Goal: Information Seeking & Learning: Learn about a topic

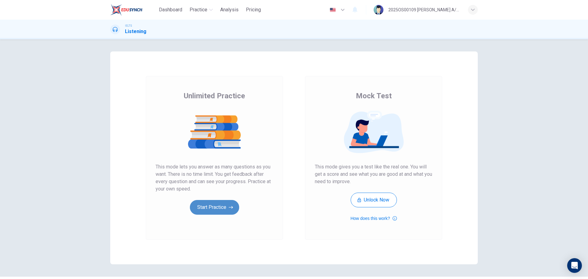
click at [222, 211] on button "Start Practice" at bounding box center [214, 207] width 49 height 15
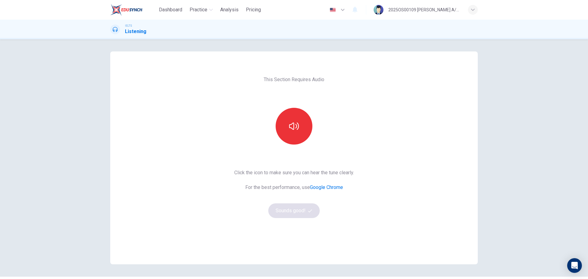
click at [291, 213] on div "Click the icon to make sure you can hear the tune clearly. For the best perform…" at bounding box center [294, 193] width 120 height 49
click at [302, 129] on button "button" at bounding box center [293, 126] width 37 height 37
click at [296, 212] on button "Sounds good!" at bounding box center [293, 210] width 51 height 15
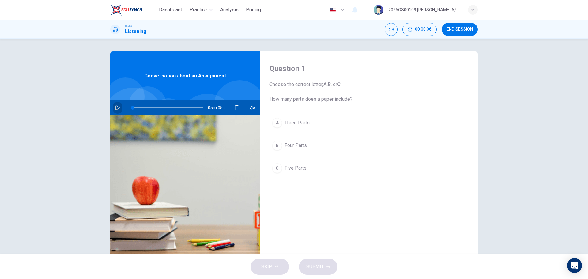
click at [116, 106] on icon "button" at bounding box center [117, 107] width 5 height 5
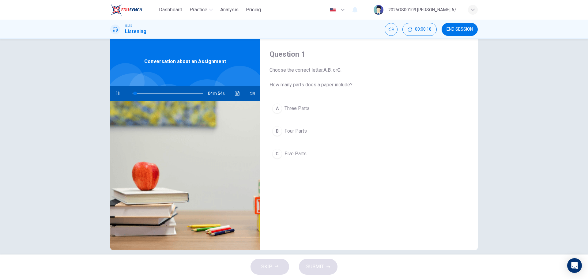
scroll to position [22, 0]
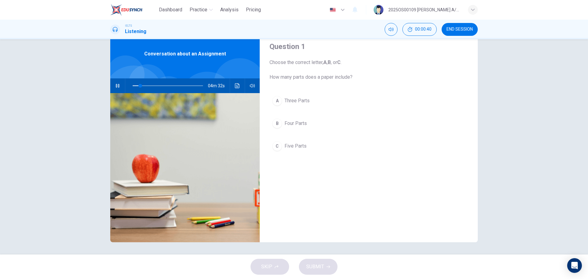
drag, startPoint x: 288, startPoint y: 77, endPoint x: 304, endPoint y: 77, distance: 16.5
click at [304, 77] on span "Choose the correct letter, A , B , or C . How many parts does a paper include?" at bounding box center [368, 70] width 198 height 22
click at [278, 124] on div "B" at bounding box center [277, 123] width 10 height 10
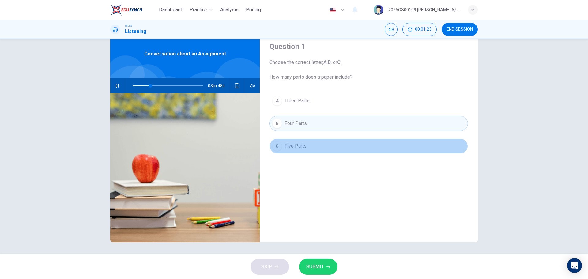
click at [273, 147] on div "C" at bounding box center [277, 146] width 10 height 10
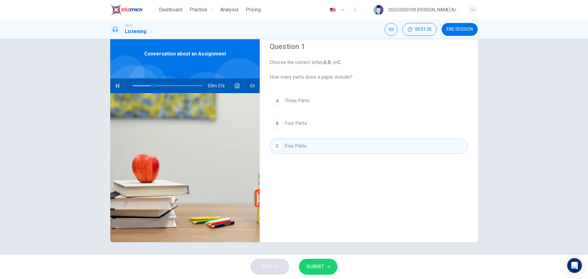
click at [320, 268] on span "SUBMIT" at bounding box center [315, 266] width 18 height 9
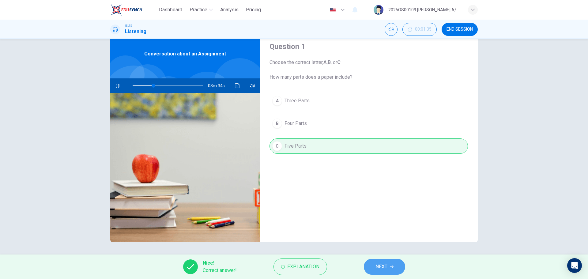
click at [378, 265] on span "NEXT" at bounding box center [381, 266] width 12 height 9
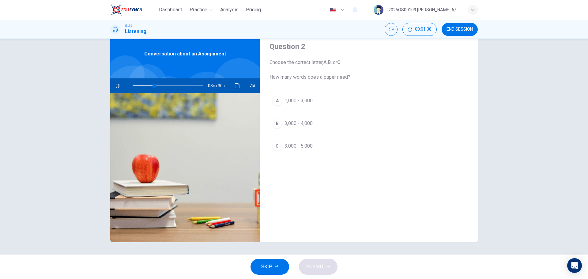
click at [296, 147] on span "3,000 - 5,000" at bounding box center [298, 145] width 28 height 7
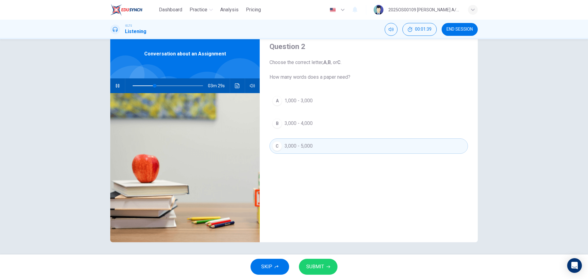
click at [314, 274] on button "SUBMIT" at bounding box center [318, 267] width 39 height 16
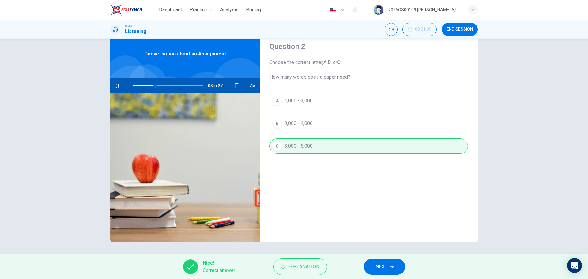
click at [379, 265] on span "NEXT" at bounding box center [381, 266] width 12 height 9
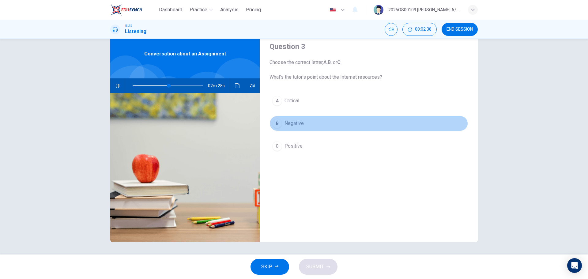
click at [292, 125] on span "Negative" at bounding box center [293, 123] width 19 height 7
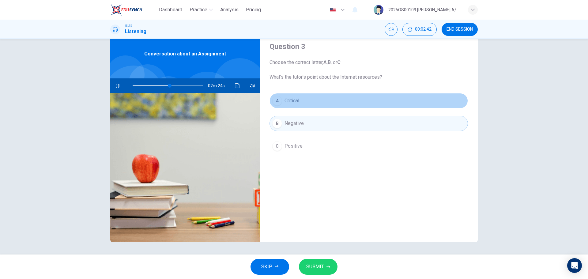
click at [295, 100] on span "Critical" at bounding box center [291, 100] width 15 height 7
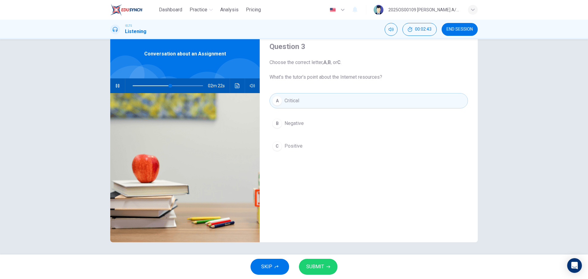
click at [321, 266] on span "SUBMIT" at bounding box center [315, 266] width 18 height 9
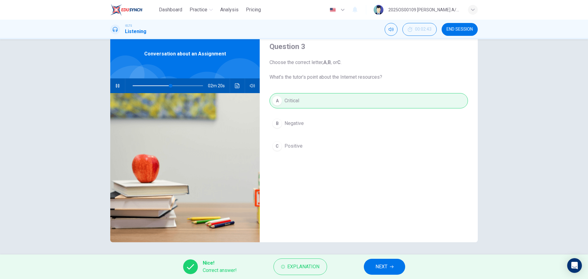
click at [381, 265] on span "NEXT" at bounding box center [381, 266] width 12 height 9
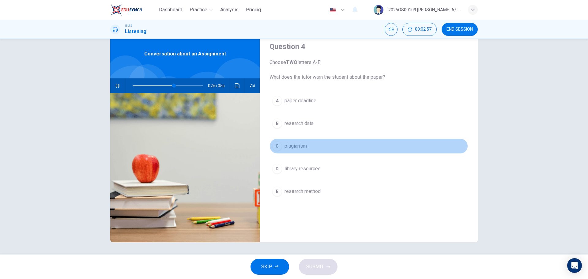
click at [298, 146] on span "plagiarism" at bounding box center [295, 145] width 22 height 7
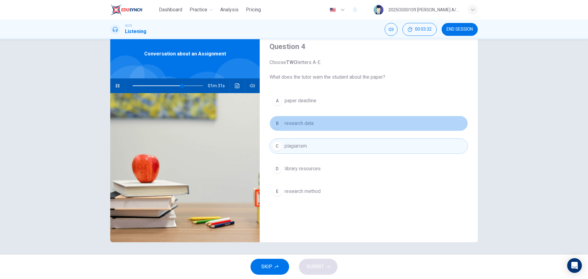
click at [313, 126] on button "B research data" at bounding box center [368, 123] width 198 height 15
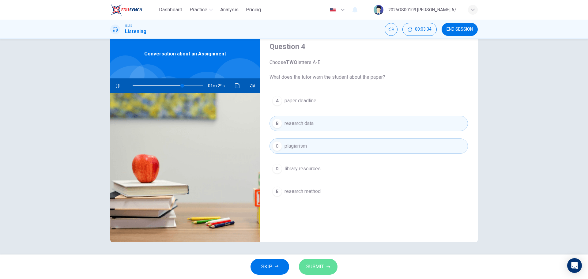
click at [328, 267] on icon "button" at bounding box center [328, 266] width 4 height 3
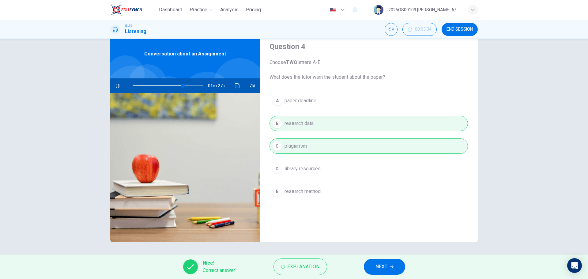
click at [379, 265] on span "NEXT" at bounding box center [381, 266] width 12 height 9
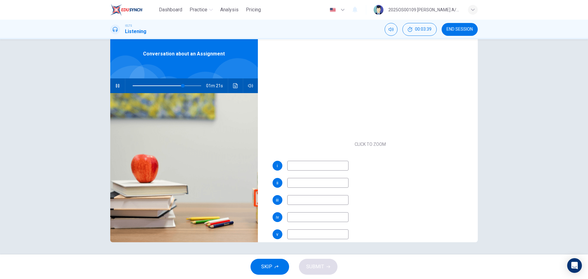
scroll to position [31, 0]
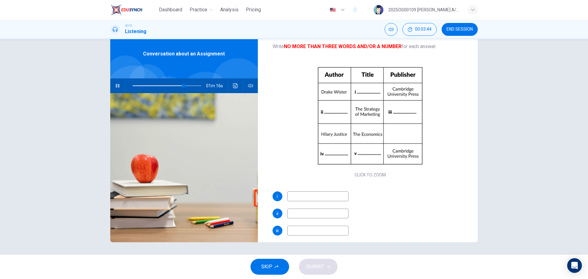
click at [315, 196] on input at bounding box center [317, 196] width 61 height 10
type input "76"
type input "Glo"
type input "76"
type input "Globa"
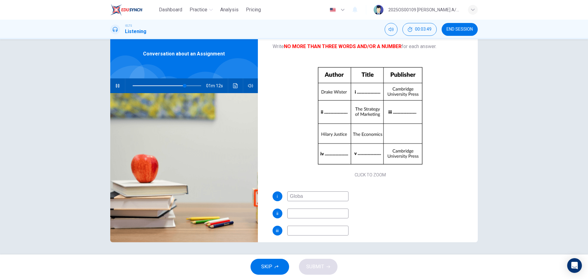
type input "77"
type input "Global"
type input "77"
type input "Global E"
type input "77"
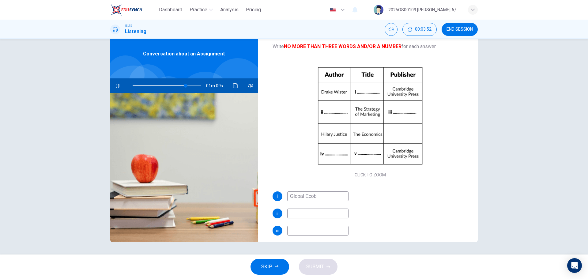
type input "Global Ecobo"
type input "78"
type input "Global Ecobom"
type input "78"
type input "Global Ecob"
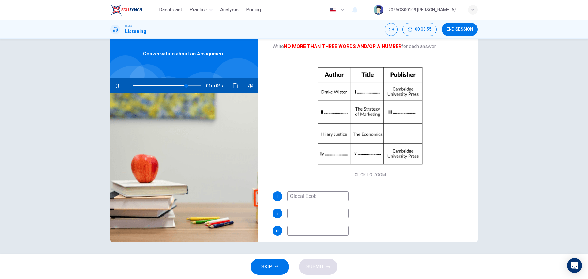
type input "78"
type input "Global Econ"
type input "79"
type input "Global Economy"
type input "79"
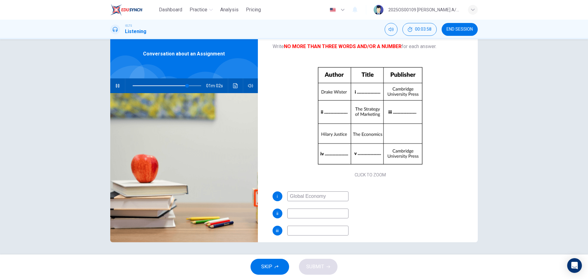
type input "Global Economy"
click at [308, 213] on input at bounding box center [317, 213] width 61 height 10
type input "80"
type input "Victo"
type input "80"
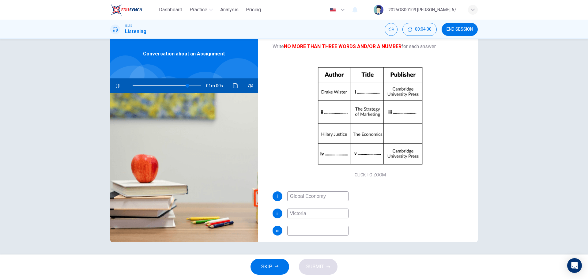
type input "Victoria"
type input "80"
type input "Victoria"
type input "81"
type input "Victoria Smi"
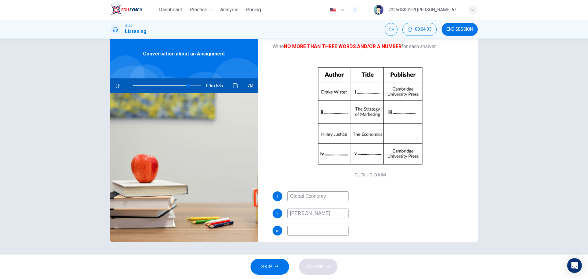
type input "81"
type input "Victoria Smith"
type input "82"
type input "Victoria Smith"
click at [311, 231] on input at bounding box center [317, 231] width 61 height 10
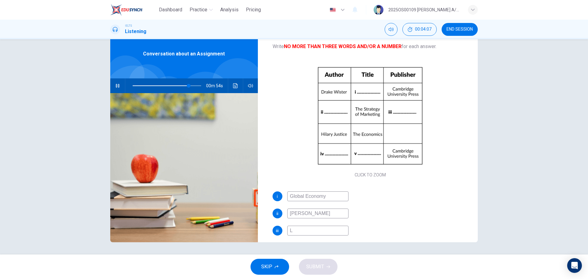
type input "Lo"
type input "82"
type input "Londi"
type input "83"
type input "London P"
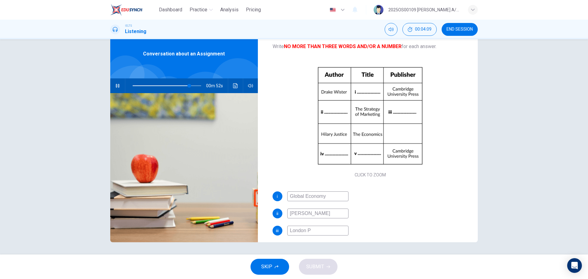
type input "83"
type input "London Press"
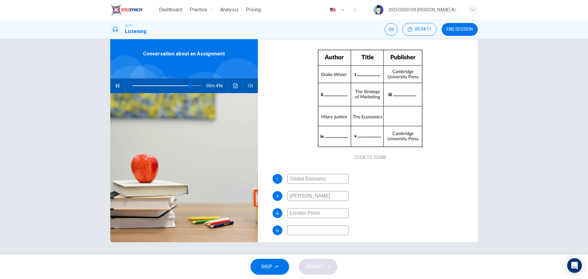
scroll to position [61, 0]
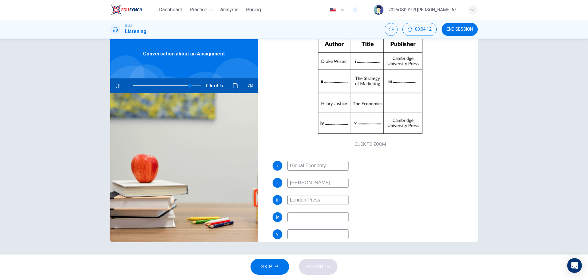
type input "84"
type input "London Press"
click at [317, 220] on input at bounding box center [317, 217] width 61 height 10
type input "E"
type input "84"
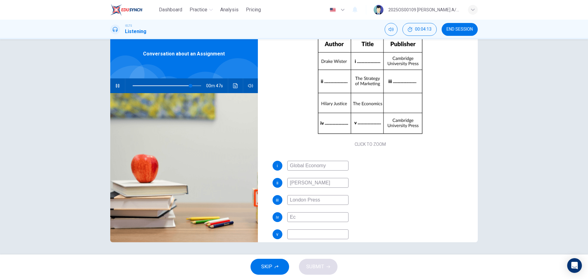
type input "Eco"
type input "85"
type input "Economics"
type input "85"
type input "Economics tend"
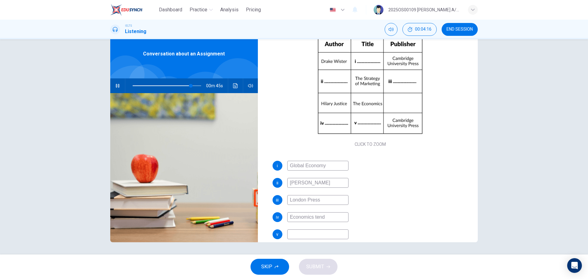
type input "85"
type input "Economics tendency"
type input "86"
type input "Economics tendency"
click at [317, 230] on input at bounding box center [317, 234] width 61 height 10
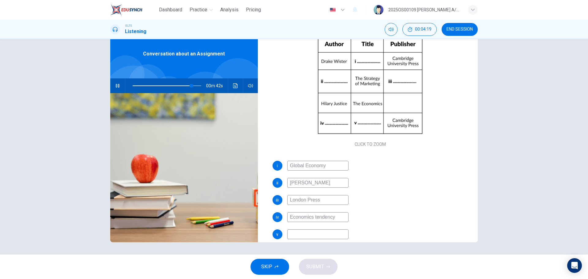
type input "86"
type input "H"
type input "87"
type input "Hi"
type input "87"
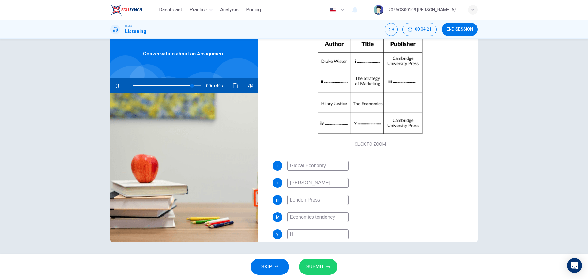
type input "Hill"
type input "87"
type input "Hilla"
type input "87"
type input "Hillar"
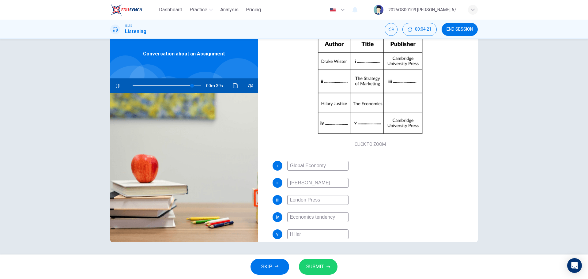
type input "87"
type input "Hillary"
type input "87"
type input "Hillar"
type input "87"
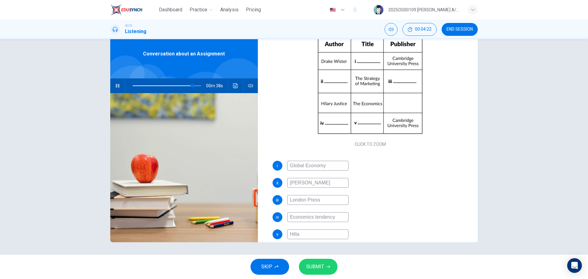
type input "Hill"
type input "87"
type input "Hil"
type input "88"
type input "Hila"
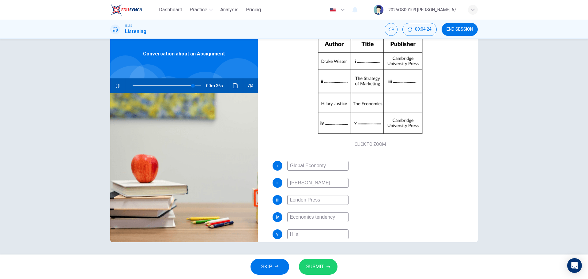
type input "88"
type input "Hilary"
type input "88"
type input "Hilary J"
type input "88"
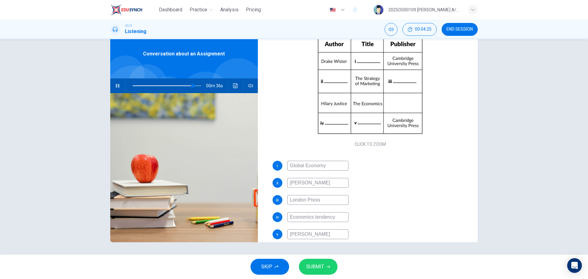
type input "Hilary Ju"
type input "88"
type input "Hilary Jus"
type input "88"
type input "Hilary Just"
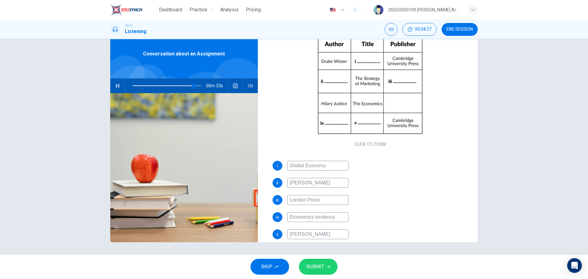
type input "89"
type input "Hilary Justi"
type input "89"
type input "Hilary Justice"
type input "90"
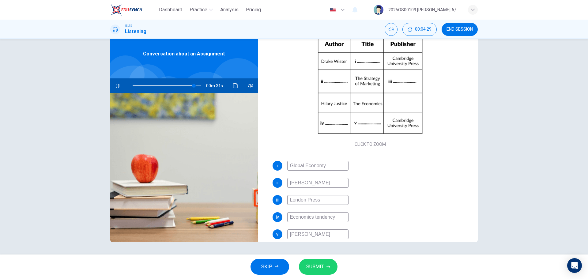
type input "Hilary Justice"
click at [315, 218] on input "Economics tendency" at bounding box center [317, 217] width 61 height 10
type input "90"
type input "Economics endency"
type input "90"
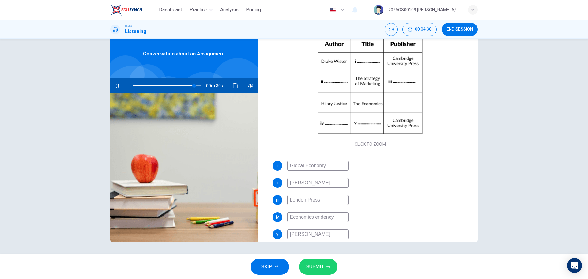
type input "Economics Tendency"
type input "90"
type input "Economics endency"
type input "91"
type input "Economics Tendency"
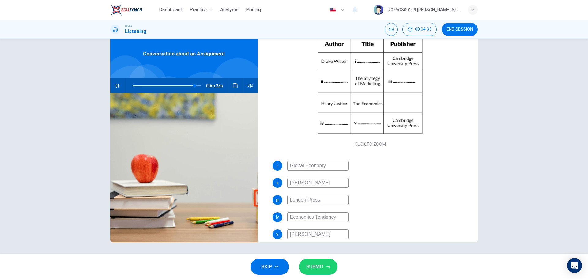
type input "91"
type input "Economics Tendency"
click at [322, 262] on span "SUBMIT" at bounding box center [315, 266] width 18 height 9
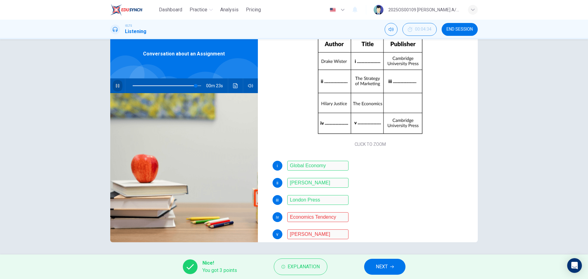
click at [116, 85] on icon "button" at bounding box center [117, 85] width 5 height 5
click at [115, 87] on icon "button" at bounding box center [117, 85] width 5 height 5
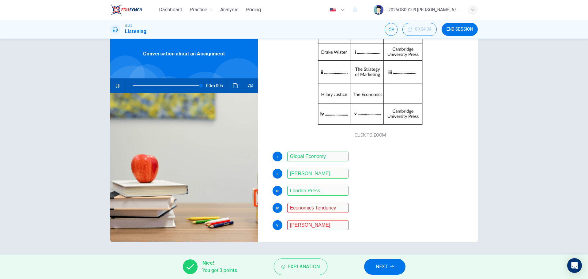
type input "0"
click at [391, 267] on icon "button" at bounding box center [392, 266] width 4 height 3
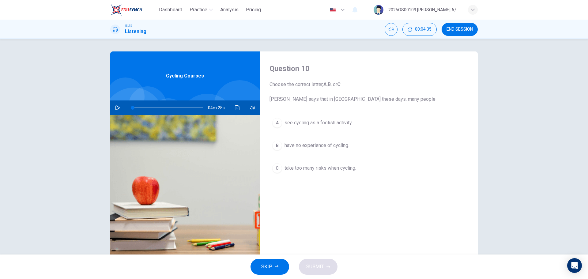
scroll to position [22, 0]
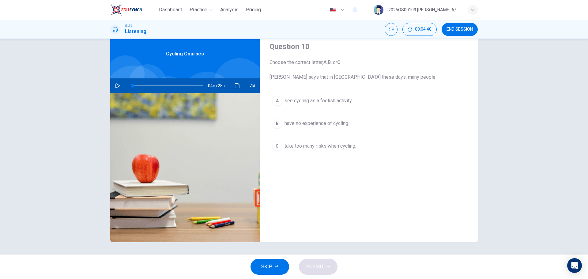
click at [115, 84] on icon "button" at bounding box center [117, 85] width 4 height 5
click at [116, 84] on icon "button" at bounding box center [117, 85] width 5 height 5
click at [115, 85] on icon "button" at bounding box center [117, 85] width 4 height 5
click at [339, 146] on span "take too many risks when cycling." at bounding box center [320, 145] width 72 height 7
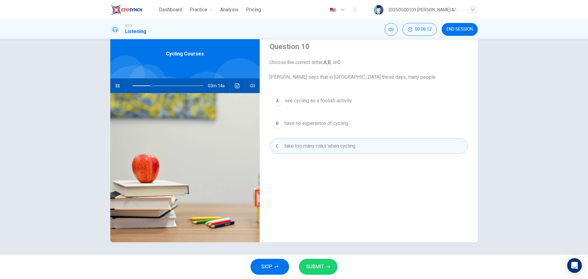
click at [323, 270] on span "SUBMIT" at bounding box center [315, 266] width 18 height 9
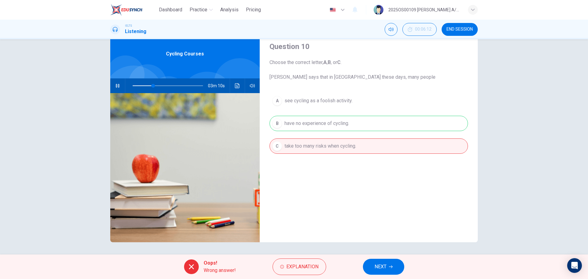
click at [385, 263] on span "NEXT" at bounding box center [380, 266] width 12 height 9
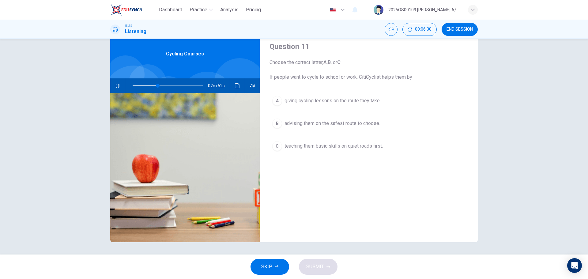
click at [346, 121] on span "advising them on the safest route to choose." at bounding box center [331, 123] width 95 height 7
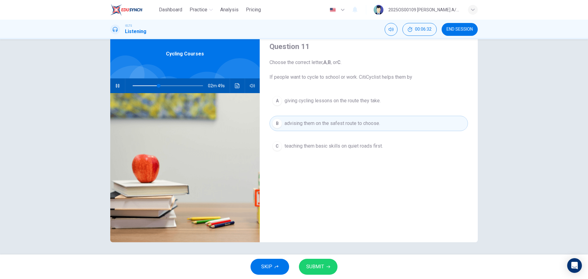
click at [323, 267] on span "SUBMIT" at bounding box center [315, 266] width 18 height 9
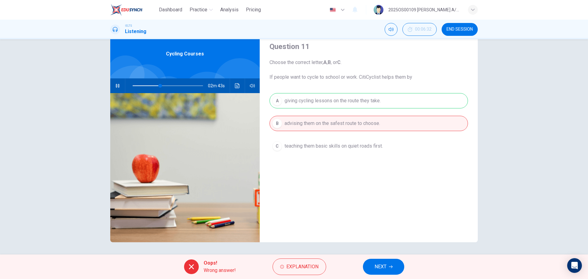
click at [386, 266] on span "NEXT" at bounding box center [380, 266] width 12 height 9
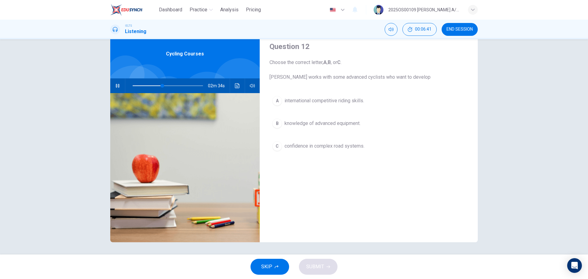
click at [352, 123] on span "knowledge of advanced equipment." at bounding box center [322, 123] width 76 height 7
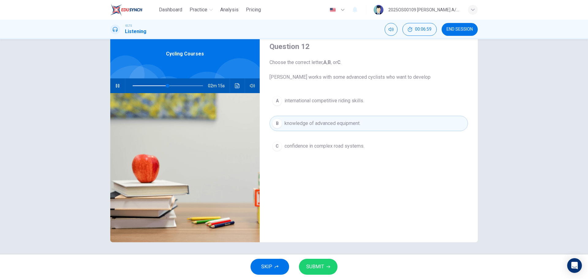
click at [326, 268] on button "SUBMIT" at bounding box center [318, 267] width 39 height 16
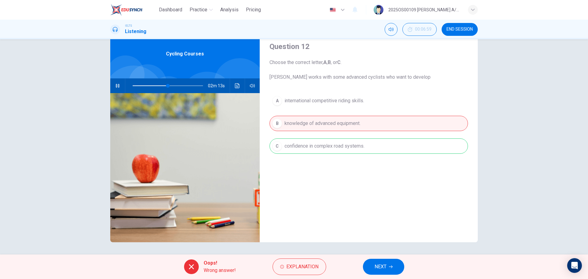
click at [391, 266] on icon "button" at bounding box center [391, 267] width 4 height 4
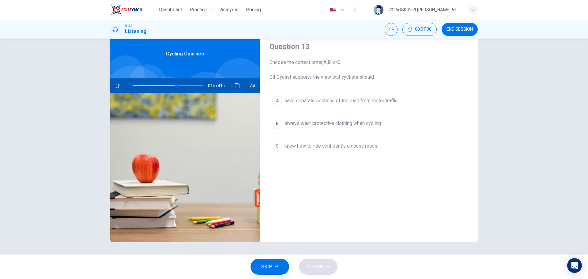
click at [329, 100] on span "have separate sections of the road from motor traffic." at bounding box center [341, 100] width 114 height 7
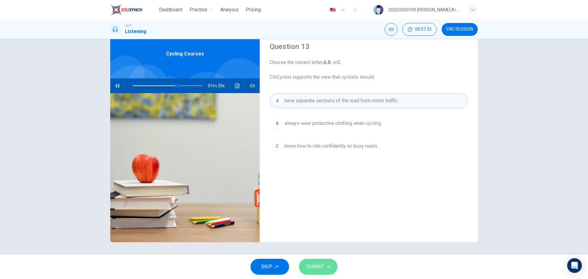
click at [327, 265] on icon "button" at bounding box center [328, 267] width 4 height 4
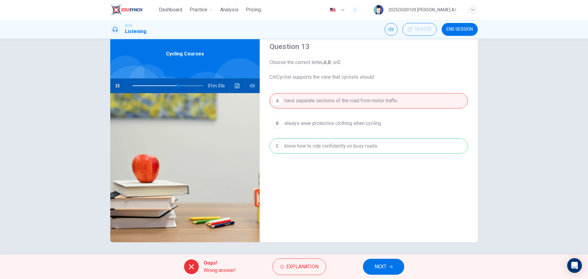
click at [384, 261] on button "NEXT" at bounding box center [383, 267] width 41 height 16
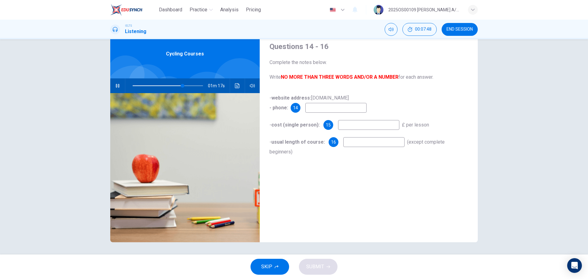
type input "71"
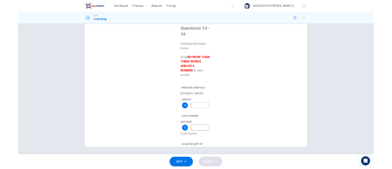
scroll to position [20, 0]
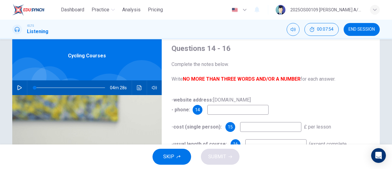
click at [15, 86] on button "button" at bounding box center [20, 87] width 10 height 15
click at [60, 87] on span at bounding box center [70, 87] width 70 height 9
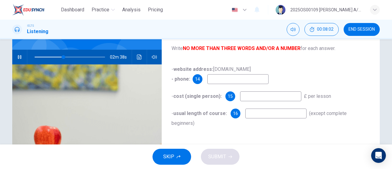
click at [234, 80] on input at bounding box center [237, 79] width 61 height 10
click at [234, 79] on input at bounding box center [237, 79] width 61 height 10
click at [73, 57] on span at bounding box center [72, 57] width 4 height 4
click at [76, 57] on span at bounding box center [75, 57] width 4 height 4
click at [244, 79] on input at bounding box center [237, 79] width 61 height 10
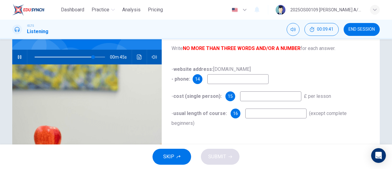
type input "84"
type input "020"
type input "84"
type input "0207"
type input "84"
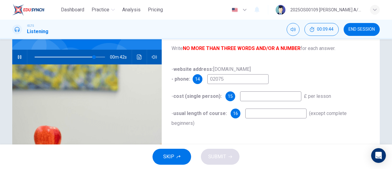
type input "020756"
type input "85"
type input "0207562"
type input "85"
type input "0207562402"
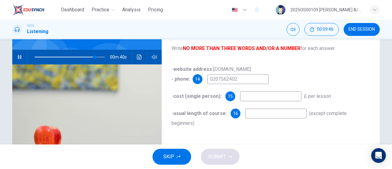
type input "85"
type input "02075624028"
type input "86"
type input "02075624028"
click at [248, 94] on input at bounding box center [270, 96] width 61 height 10
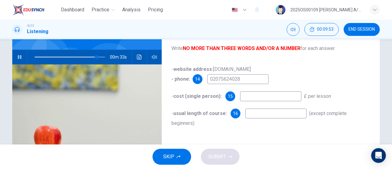
type input "88"
type input "26"
type input "88"
type input "2"
type input "89"
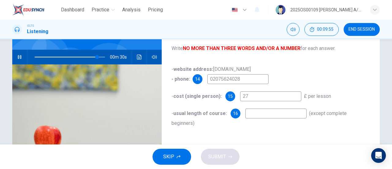
type input "27."
type input "89"
type input "27.50"
drag, startPoint x: 243, startPoint y: 95, endPoint x: 231, endPoint y: 92, distance: 12.2
click at [231, 92] on div "15 27.50" at bounding box center [263, 96] width 76 height 10
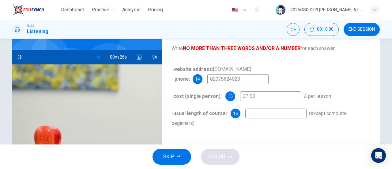
type input "91"
type input "6"
type input "92"
type input "6"
click at [256, 117] on input at bounding box center [275, 113] width 61 height 10
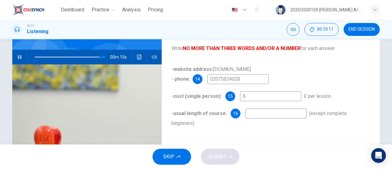
type input "94"
type input "o"
type input "94"
type input "on"
type input "95"
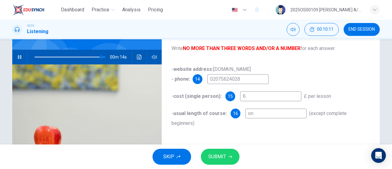
type input "one"
type input "95"
type input "one"
type input "95"
type input "one ho"
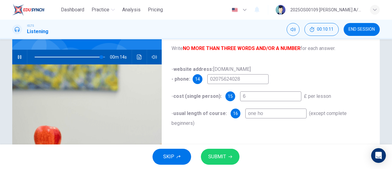
type input "95"
type input "one hou"
type input "95"
type input "one hour"
type input "96"
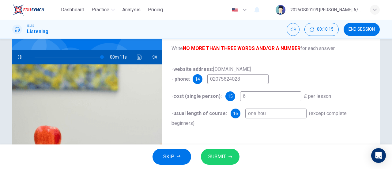
type input "one ho"
type input "96"
type input "one h"
type input "96"
type input "one"
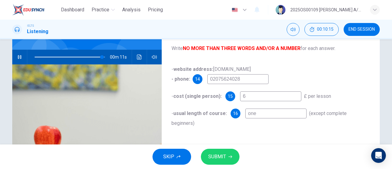
type input "96"
type input "one"
type input "96"
type input "on"
type input "96"
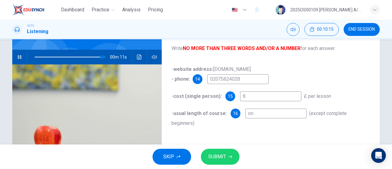
type input "o"
type input "96"
type input "t"
type input "97"
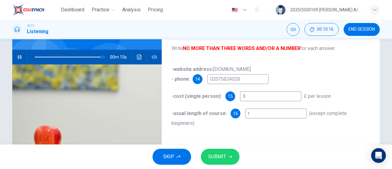
type input "th"
type input "97"
type input "thre"
type input "97"
type input "three"
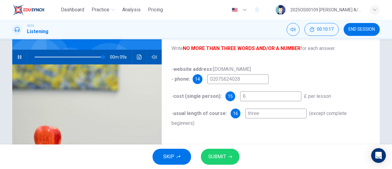
type input "97"
type input "three"
type input "97"
type input "three h"
type input "97"
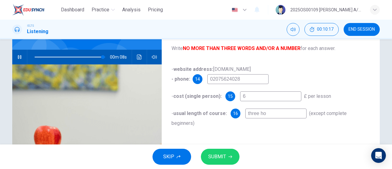
type input "three hou"
type input "97"
type input "three hour"
type input "97"
type input "three hours"
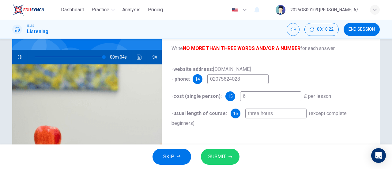
type input "99"
type input "three hours"
click at [229, 158] on icon "button" at bounding box center [230, 157] width 4 height 4
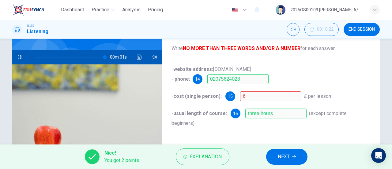
type input "0"
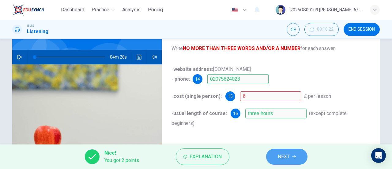
click at [280, 156] on span "NEXT" at bounding box center [284, 156] width 12 height 9
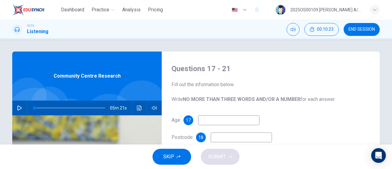
scroll to position [31, 0]
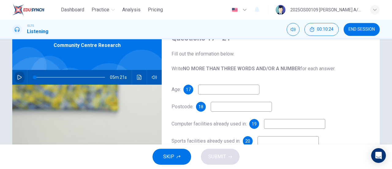
click at [23, 77] on button "button" at bounding box center [20, 77] width 10 height 15
click at [218, 90] on input at bounding box center [228, 89] width 61 height 10
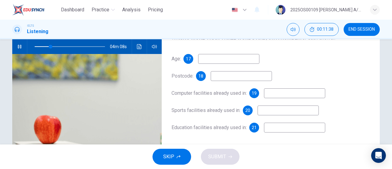
type input "23"
type input "5"
type input "24"
type input "59"
type input "24"
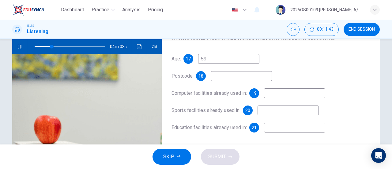
type input "59"
click at [217, 74] on input at bounding box center [241, 76] width 61 height 10
type input "27"
type input "HA"
type input "28"
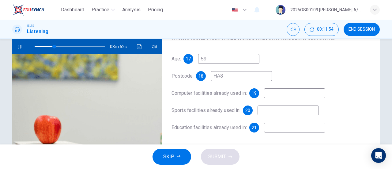
type input "HA87"
type input "28"
type input "HA87U"
type input "28"
type input "HA87UP"
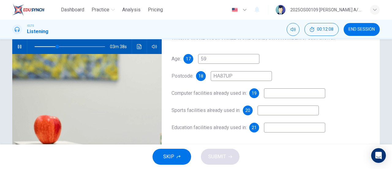
type input "32"
type input "HA87UP"
click at [282, 94] on input at bounding box center [294, 93] width 61 height 10
click at [282, 93] on input at bounding box center [294, 93] width 61 height 10
type input "41"
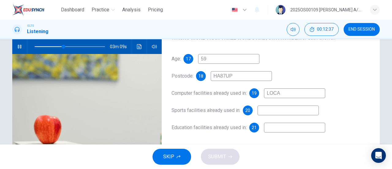
type input "LOCAL"
type input "41"
type input "L"
type input "42"
type input "loca"
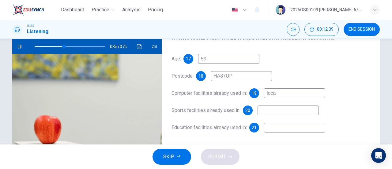
type input "42"
type input "local li"
type input "42"
click at [291, 109] on input at bounding box center [287, 110] width 61 height 10
click at [279, 125] on input at bounding box center [294, 127] width 61 height 10
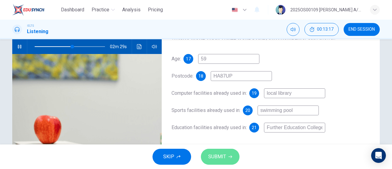
click at [226, 155] on button "SUBMIT" at bounding box center [220, 156] width 39 height 16
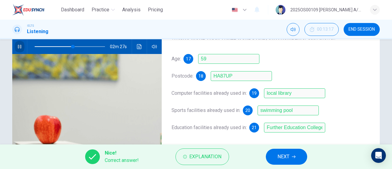
click at [20, 47] on icon "button" at bounding box center [19, 46] width 5 height 5
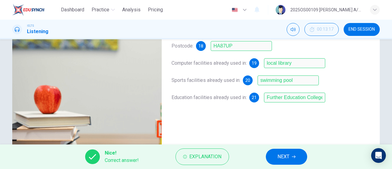
scroll to position [92, 0]
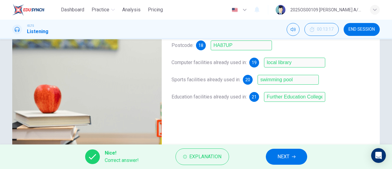
click at [278, 149] on button "NEXT" at bounding box center [286, 156] width 41 height 16
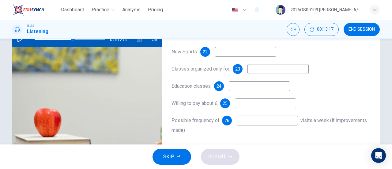
scroll to position [31, 0]
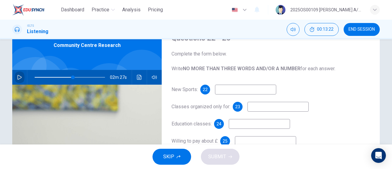
click at [19, 77] on icon "button" at bounding box center [19, 77] width 5 height 5
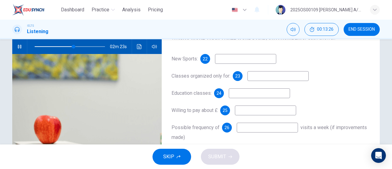
click at [226, 60] on input at bounding box center [245, 59] width 61 height 10
click at [270, 75] on input at bounding box center [277, 76] width 61 height 10
click at [266, 94] on input at bounding box center [259, 93] width 61 height 10
click at [240, 92] on input at bounding box center [259, 93] width 61 height 10
click at [254, 111] on input at bounding box center [265, 110] width 61 height 10
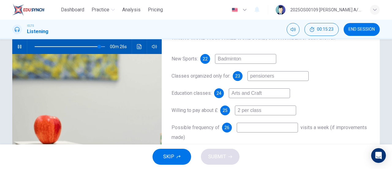
click at [265, 130] on input at bounding box center [267, 127] width 61 height 10
click at [245, 130] on input at bounding box center [267, 127] width 61 height 10
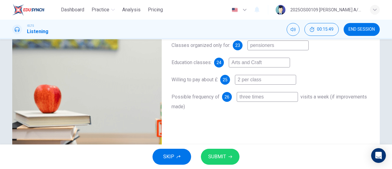
scroll to position [0, 0]
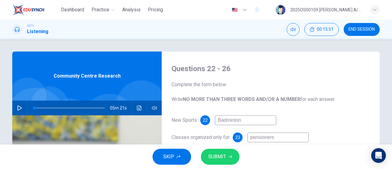
click at [209, 155] on span "SUBMIT" at bounding box center [217, 156] width 18 height 9
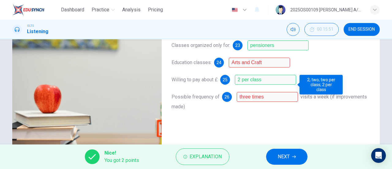
scroll to position [61, 0]
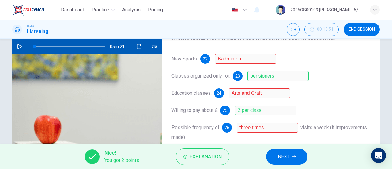
click at [295, 154] on button "NEXT" at bounding box center [286, 156] width 41 height 16
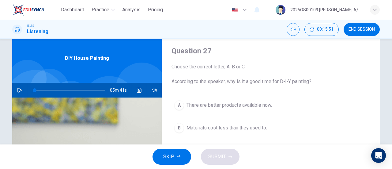
scroll to position [31, 0]
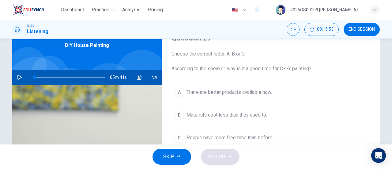
click at [18, 75] on icon "button" at bounding box center [19, 77] width 5 height 5
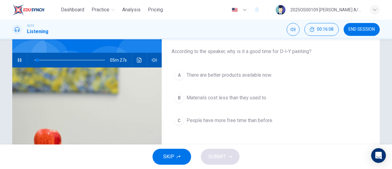
scroll to position [48, 0]
click at [220, 96] on span "Materials cost less than they used to." at bounding box center [226, 97] width 80 height 7
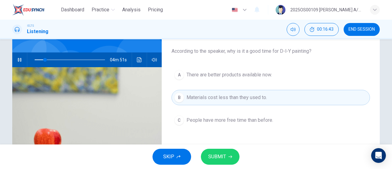
click at [229, 156] on icon "button" at bounding box center [230, 157] width 4 height 4
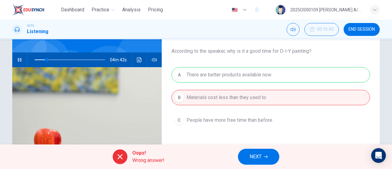
click at [261, 159] on span "NEXT" at bounding box center [255, 156] width 12 height 9
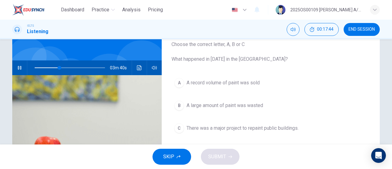
scroll to position [31, 0]
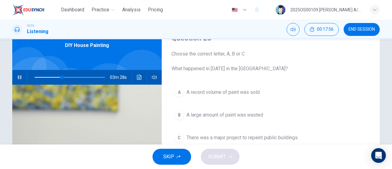
click at [247, 139] on span "There was a major project to repaint public buildings." at bounding box center [242, 137] width 112 height 7
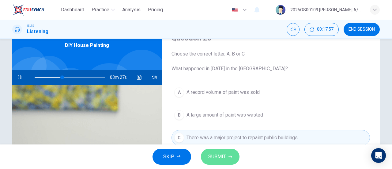
click at [228, 155] on icon "button" at bounding box center [230, 157] width 4 height 4
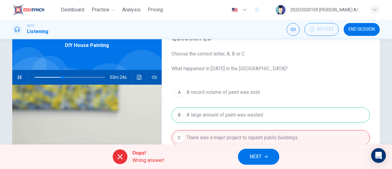
click at [271, 153] on button "NEXT" at bounding box center [258, 156] width 41 height 16
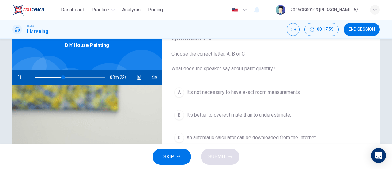
scroll to position [61, 0]
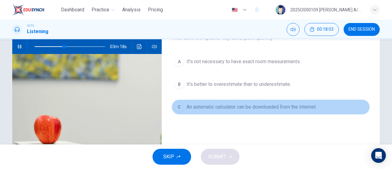
click at [281, 110] on button "C An automatic calculator can be downloaded from the Internet." at bounding box center [270, 106] width 198 height 15
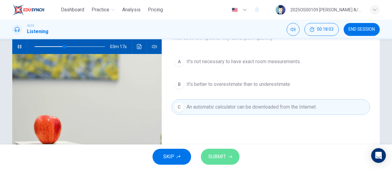
click at [222, 156] on span "SUBMIT" at bounding box center [217, 156] width 18 height 9
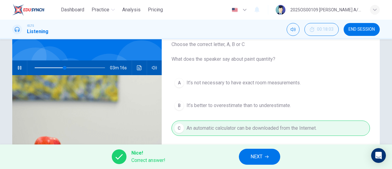
scroll to position [31, 0]
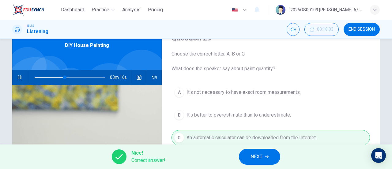
click at [274, 157] on button "NEXT" at bounding box center [259, 156] width 41 height 16
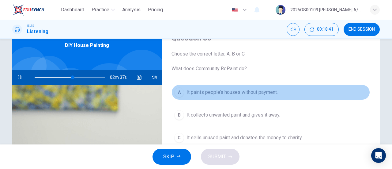
click at [237, 93] on span "It paints people’s houses without payment." at bounding box center [231, 91] width 91 height 7
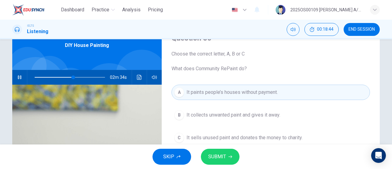
click at [222, 150] on button "SUBMIT" at bounding box center [220, 156] width 39 height 16
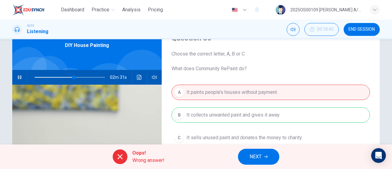
click at [263, 153] on button "NEXT" at bounding box center [258, 156] width 41 height 16
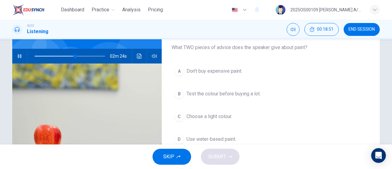
scroll to position [61, 0]
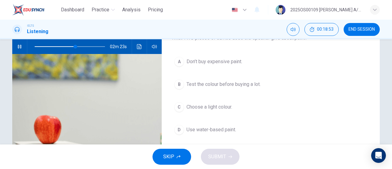
click at [229, 128] on span "Use water-based paint." at bounding box center [211, 129] width 50 height 7
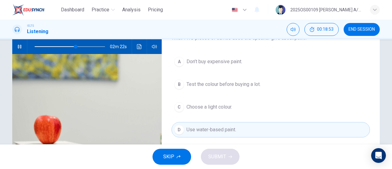
click at [225, 152] on div "SKIP SUBMIT" at bounding box center [196, 156] width 392 height 24
click at [227, 162] on div "SKIP SUBMIT" at bounding box center [196, 156] width 392 height 24
click at [208, 104] on span "Choose a light colour." at bounding box center [209, 106] width 46 height 7
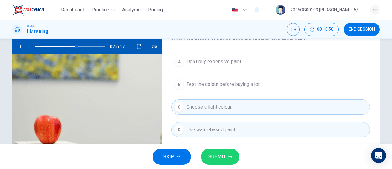
click at [226, 154] on button "SUBMIT" at bounding box center [220, 156] width 39 height 16
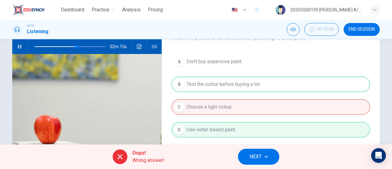
click at [269, 158] on button "NEXT" at bounding box center [258, 156] width 41 height 16
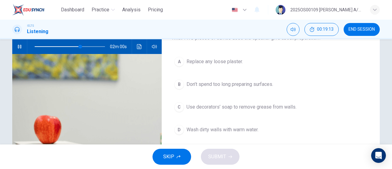
click at [271, 104] on span "Use decorators’ soap to remove grease from walls." at bounding box center [241, 106] width 110 height 7
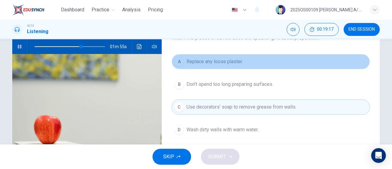
click at [213, 62] on span "Replace any loose plaster." at bounding box center [214, 61] width 56 height 7
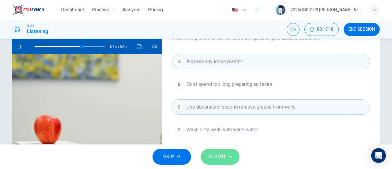
click at [225, 157] on span "SUBMIT" at bounding box center [217, 156] width 18 height 9
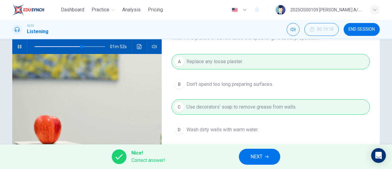
click at [255, 157] on span "NEXT" at bounding box center [256, 156] width 12 height 9
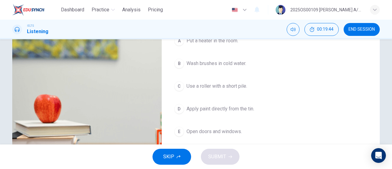
scroll to position [92, 0]
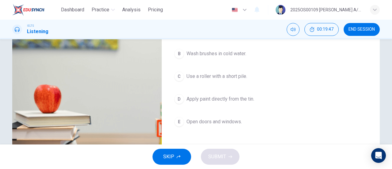
click at [204, 77] on span "Use a roller with a short pile." at bounding box center [216, 76] width 61 height 7
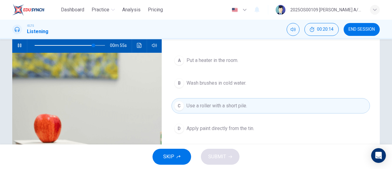
scroll to position [61, 0]
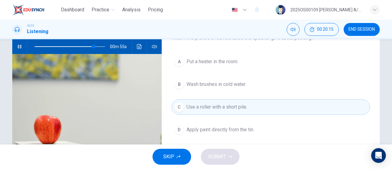
click at [239, 85] on span "Wash brushes in cold water." at bounding box center [216, 83] width 60 height 7
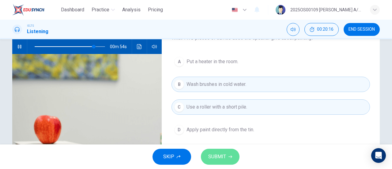
click at [222, 156] on span "SUBMIT" at bounding box center [217, 156] width 18 height 9
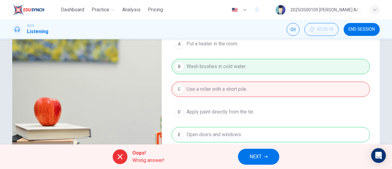
scroll to position [92, 0]
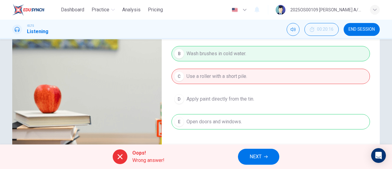
click at [261, 146] on div "Oops! Wrong answer! NEXT" at bounding box center [196, 156] width 392 height 24
click at [264, 157] on icon "button" at bounding box center [266, 157] width 4 height 4
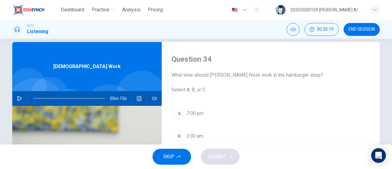
scroll to position [0, 0]
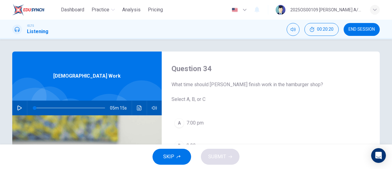
click at [17, 109] on icon "button" at bounding box center [19, 107] width 5 height 5
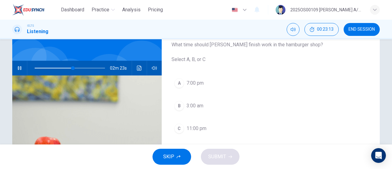
scroll to position [31, 0]
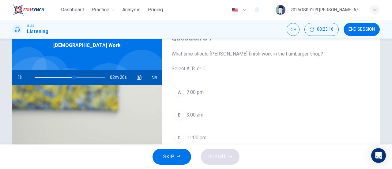
click at [196, 115] on span "3:00 am" at bounding box center [194, 114] width 17 height 7
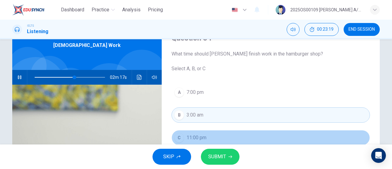
click at [201, 139] on span "11:00 pm" at bounding box center [196, 137] width 20 height 7
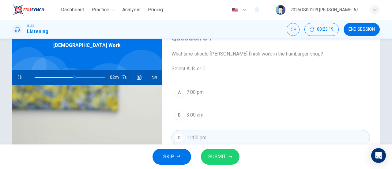
click at [217, 151] on button "SUBMIT" at bounding box center [220, 156] width 39 height 16
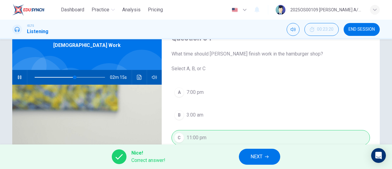
click at [263, 160] on button "NEXT" at bounding box center [259, 156] width 41 height 16
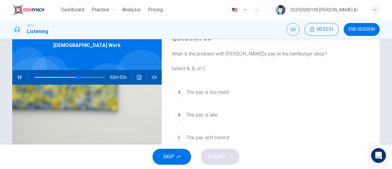
click at [210, 115] on span "The pay is late" at bounding box center [201, 114] width 31 height 7
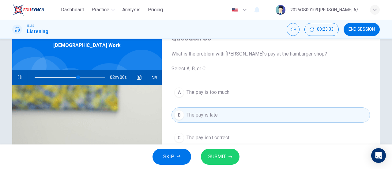
click at [225, 158] on span "SUBMIT" at bounding box center [217, 156] width 18 height 9
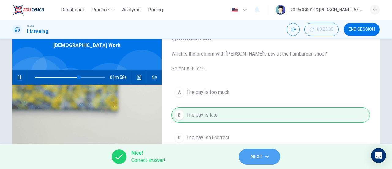
click at [259, 153] on span "NEXT" at bounding box center [256, 156] width 12 height 9
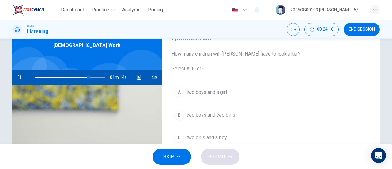
click at [197, 139] on span "two girls and a boy" at bounding box center [206, 137] width 40 height 7
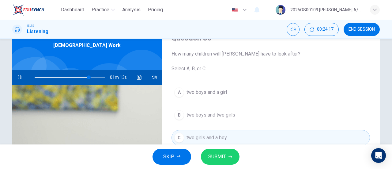
click at [220, 158] on span "SUBMIT" at bounding box center [217, 156] width 18 height 9
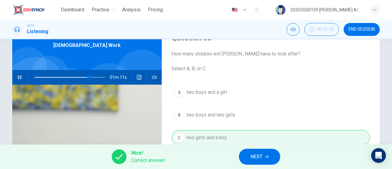
click at [263, 152] on button "NEXT" at bounding box center [259, 156] width 41 height 16
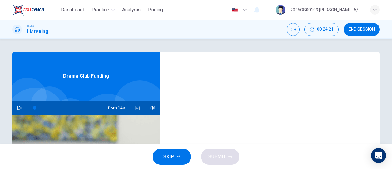
scroll to position [61, 0]
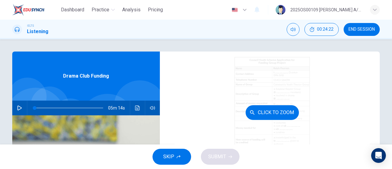
click at [284, 88] on div "Click to Zoom" at bounding box center [272, 112] width 196 height 117
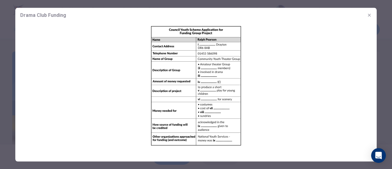
click at [372, 13] on button "button" at bounding box center [369, 15] width 10 height 10
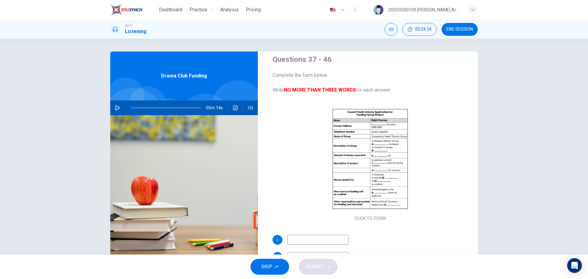
scroll to position [3, 0]
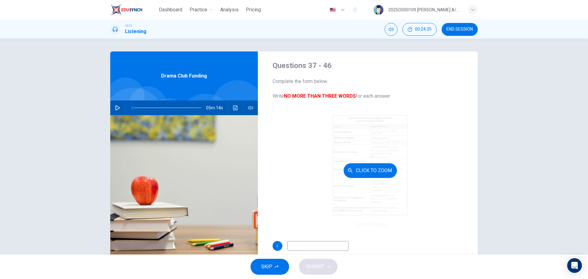
click at [383, 138] on div "Click to Zoom" at bounding box center [370, 170] width 196 height 117
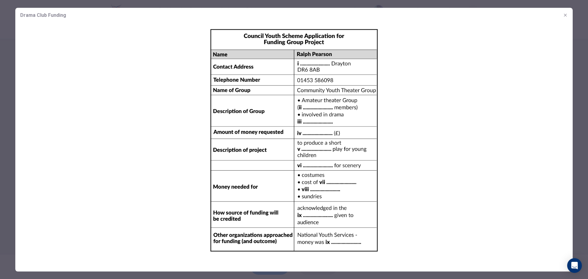
drag, startPoint x: 148, startPoint y: 39, endPoint x: -65, endPoint y: 35, distance: 212.4
click at [0, 35] on html "Dashboard Practice Analysis Pricing English en ​ 2025OS00109 LUCIA A/P SWATHESA…" at bounding box center [294, 139] width 588 height 279
click at [393, 116] on img at bounding box center [293, 140] width 557 height 237
drag, startPoint x: 567, startPoint y: 15, endPoint x: 540, endPoint y: 28, distance: 30.4
click at [567, 15] on button "button" at bounding box center [565, 15] width 10 height 10
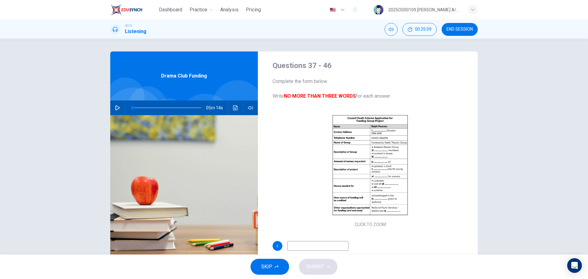
click at [110, 106] on div "05m 14s" at bounding box center [183, 107] width 147 height 15
click at [113, 106] on button "button" at bounding box center [118, 107] width 10 height 15
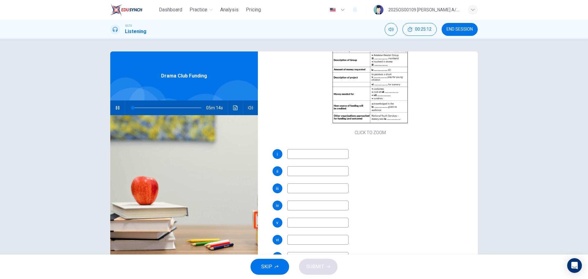
scroll to position [125, 0]
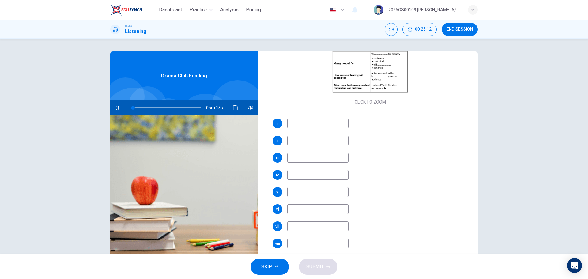
click at [320, 128] on input at bounding box center [317, 123] width 61 height 10
click at [113, 108] on button "button" at bounding box center [118, 107] width 10 height 15
click at [299, 121] on input at bounding box center [317, 123] width 61 height 10
click at [319, 121] on input at bounding box center [317, 123] width 61 height 10
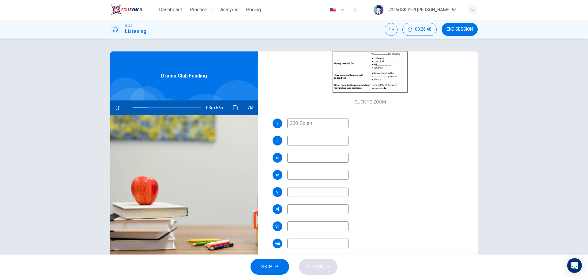
click at [313, 140] on input at bounding box center [317, 141] width 61 height 10
click at [315, 140] on input at bounding box center [317, 141] width 61 height 10
click at [310, 158] on input at bounding box center [317, 158] width 61 height 10
click at [118, 107] on button "button" at bounding box center [118, 107] width 10 height 15
click at [161, 108] on span at bounding box center [163, 108] width 4 height 4
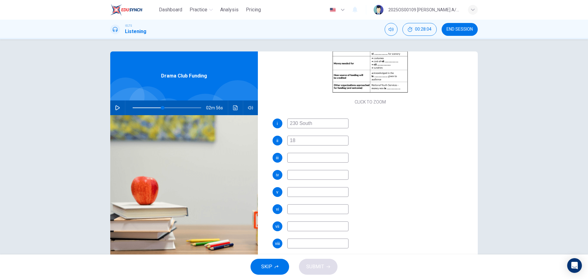
click at [115, 108] on icon "button" at bounding box center [117, 107] width 5 height 5
click at [158, 107] on span at bounding box center [160, 108] width 4 height 4
click at [297, 159] on input at bounding box center [317, 158] width 61 height 10
click at [298, 174] on input at bounding box center [317, 175] width 61 height 10
click at [300, 192] on input at bounding box center [317, 192] width 61 height 10
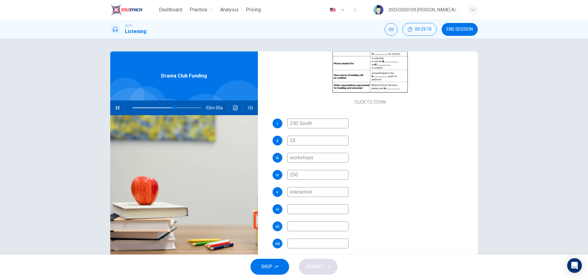
click at [315, 211] on input at bounding box center [317, 209] width 61 height 10
click at [313, 226] on input at bounding box center [317, 226] width 61 height 10
click at [307, 245] on input at bounding box center [317, 243] width 61 height 10
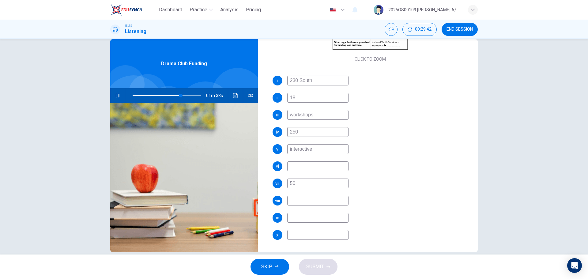
scroll to position [22, 0]
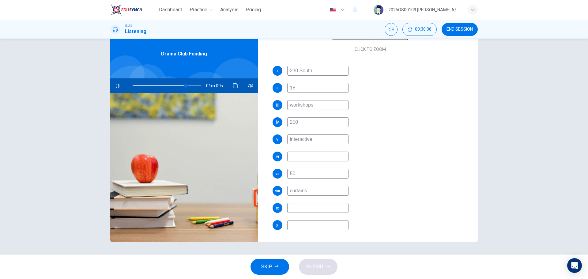
drag, startPoint x: 322, startPoint y: 190, endPoint x: 290, endPoint y: 187, distance: 32.3
click at [290, 187] on input "curtains" at bounding box center [317, 191] width 61 height 10
click at [306, 207] on input at bounding box center [317, 208] width 61 height 10
click at [305, 225] on input at bounding box center [317, 225] width 61 height 10
click at [307, 158] on input at bounding box center [317, 156] width 61 height 10
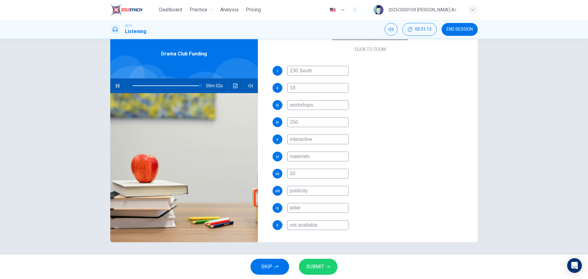
click at [329, 269] on button "SUBMIT" at bounding box center [318, 267] width 39 height 16
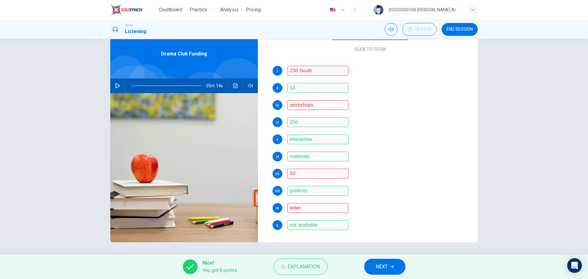
click at [383, 272] on button "NEXT" at bounding box center [384, 267] width 41 height 16
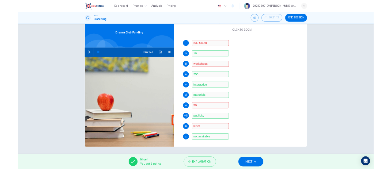
scroll to position [0, 0]
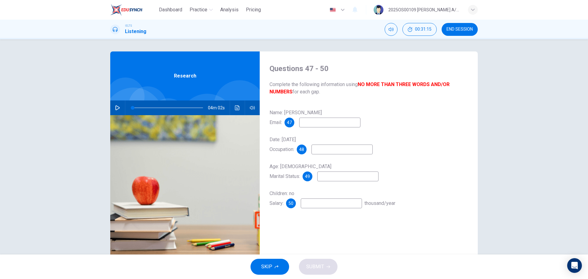
click at [114, 103] on button "button" at bounding box center [118, 107] width 10 height 15
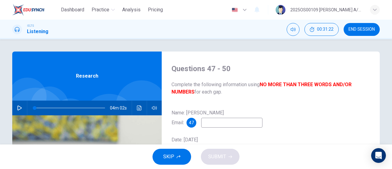
click at [17, 104] on button "button" at bounding box center [20, 107] width 10 height 15
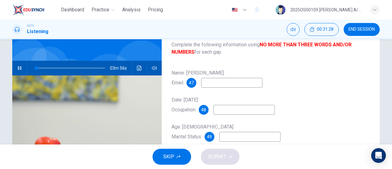
scroll to position [31, 0]
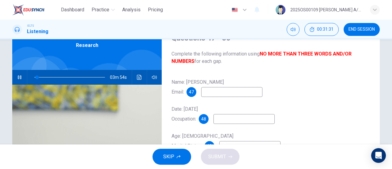
click at [219, 91] on input at bounding box center [231, 92] width 61 height 10
click at [230, 91] on input at bounding box center [231, 92] width 61 height 10
click at [236, 117] on input at bounding box center [243, 119] width 61 height 10
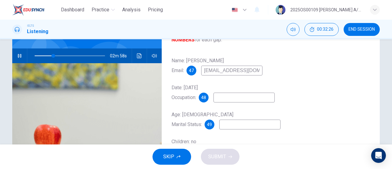
scroll to position [61, 0]
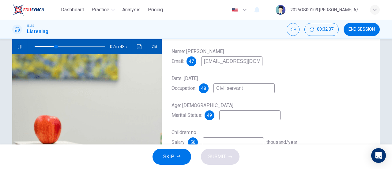
click at [237, 113] on input at bounding box center [249, 115] width 61 height 10
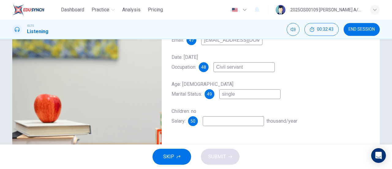
scroll to position [92, 0]
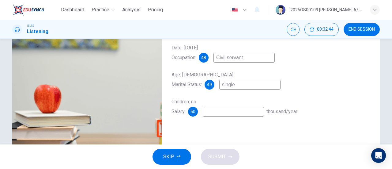
click at [222, 113] on input at bounding box center [233, 111] width 61 height 10
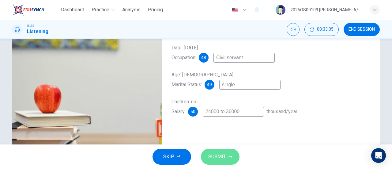
click at [227, 157] on button "SUBMIT" at bounding box center [220, 156] width 39 height 16
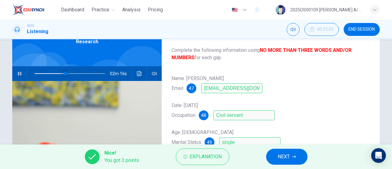
scroll to position [31, 0]
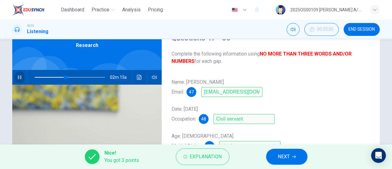
click at [19, 75] on icon "button" at bounding box center [19, 77] width 5 height 5
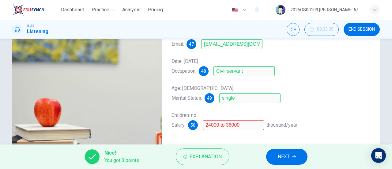
scroll to position [92, 0]
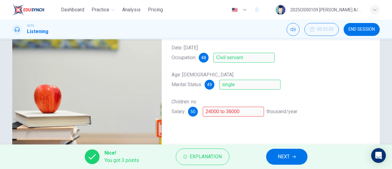
click at [285, 157] on span "NEXT" at bounding box center [284, 156] width 12 height 9
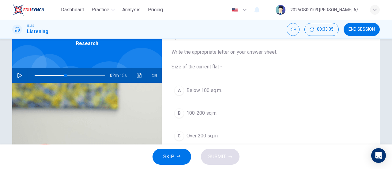
scroll to position [0, 0]
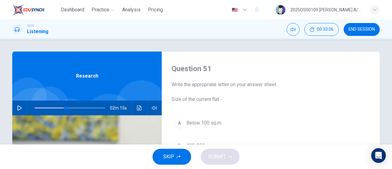
click at [18, 107] on icon "button" at bounding box center [19, 107] width 4 height 5
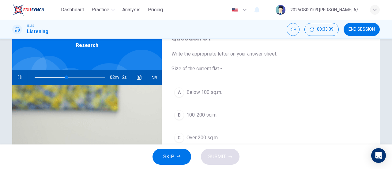
scroll to position [61, 0]
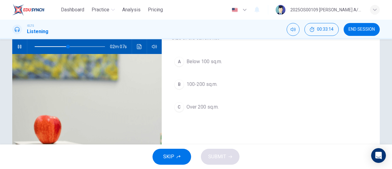
click at [205, 62] on span "Below 100 sq.m." at bounding box center [203, 61] width 35 height 7
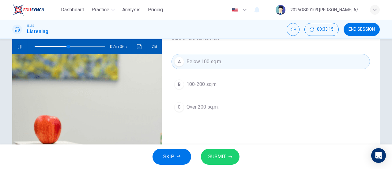
click at [222, 153] on span "SUBMIT" at bounding box center [217, 156] width 18 height 9
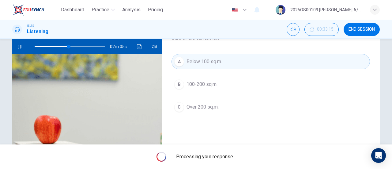
scroll to position [31, 0]
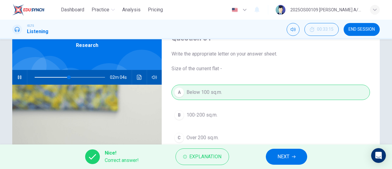
click at [287, 157] on span "NEXT" at bounding box center [283, 156] width 12 height 9
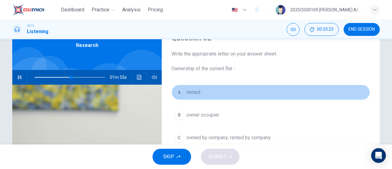
click at [189, 88] on button "A rented" at bounding box center [270, 91] width 198 height 15
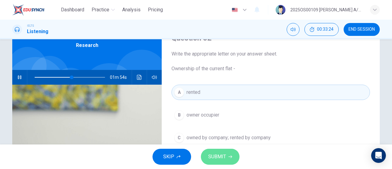
click at [220, 158] on span "SUBMIT" at bounding box center [217, 156] width 18 height 9
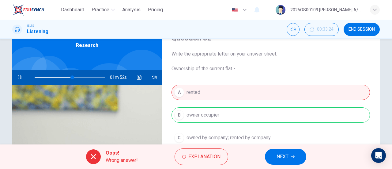
click at [287, 155] on span "NEXT" at bounding box center [282, 156] width 12 height 9
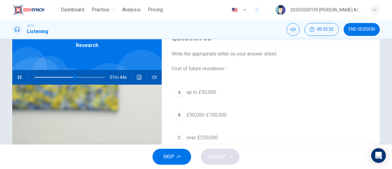
click at [20, 78] on icon "button" at bounding box center [19, 77] width 5 height 5
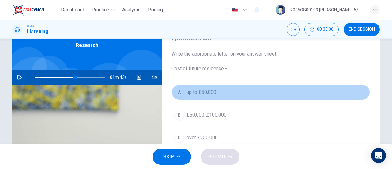
click at [203, 93] on span "up to £50,000" at bounding box center [201, 91] width 30 height 7
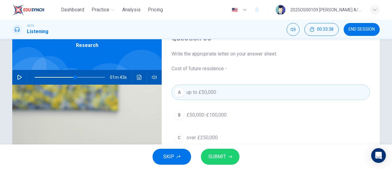
click at [226, 155] on button "SUBMIT" at bounding box center [220, 156] width 39 height 16
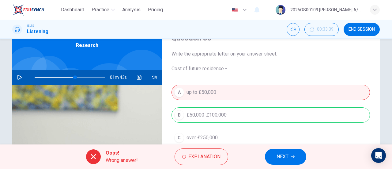
click at [288, 161] on button "NEXT" at bounding box center [285, 156] width 41 height 16
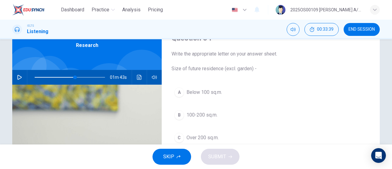
click at [15, 78] on button "button" at bounding box center [20, 77] width 10 height 15
click at [203, 135] on span "Over 200 sq.m." at bounding box center [202, 137] width 32 height 7
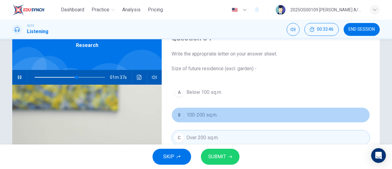
click at [188, 117] on span "100-200 sq.m." at bounding box center [201, 114] width 31 height 7
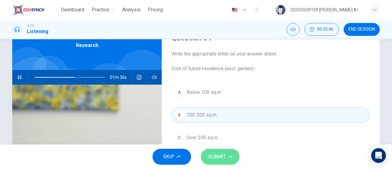
click at [216, 155] on span "SUBMIT" at bounding box center [217, 156] width 18 height 9
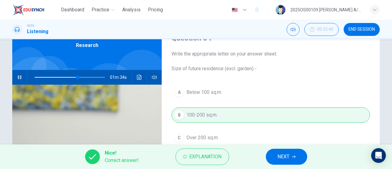
click at [285, 163] on button "NEXT" at bounding box center [286, 156] width 41 height 16
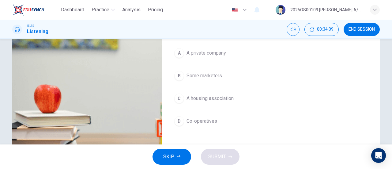
scroll to position [61, 0]
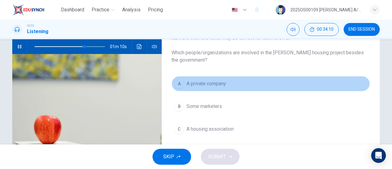
click at [220, 84] on span "A private company" at bounding box center [205, 83] width 39 height 7
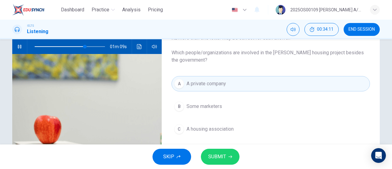
click at [219, 154] on span "SUBMIT" at bounding box center [217, 156] width 18 height 9
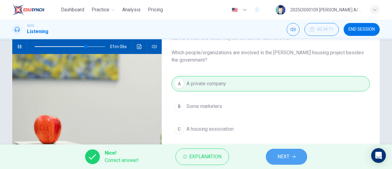
click at [287, 154] on span "NEXT" at bounding box center [283, 156] width 12 height 9
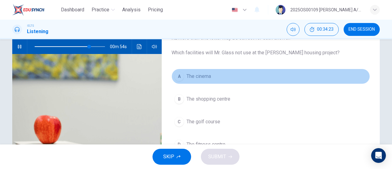
click at [212, 80] on button "A The cinema" at bounding box center [270, 76] width 198 height 15
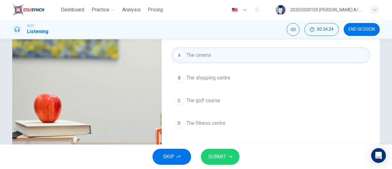
scroll to position [92, 0]
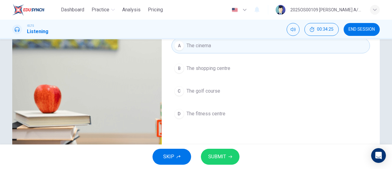
click at [214, 70] on span "The shopping centre" at bounding box center [208, 68] width 44 height 7
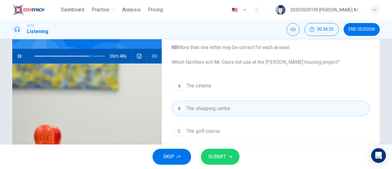
scroll to position [61, 0]
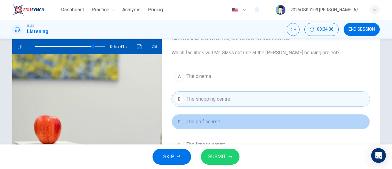
click at [216, 122] on span "The golf course" at bounding box center [203, 121] width 34 height 7
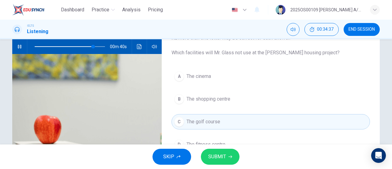
click at [221, 156] on span "SUBMIT" at bounding box center [217, 156] width 18 height 9
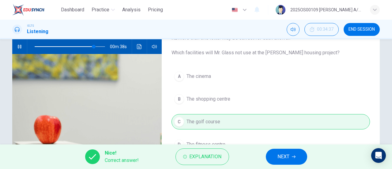
click at [285, 155] on span "NEXT" at bounding box center [283, 156] width 12 height 9
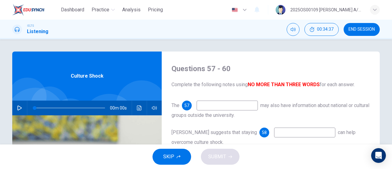
scroll to position [31, 0]
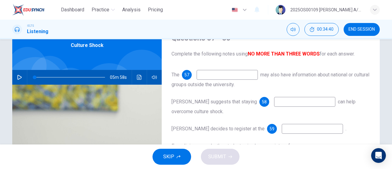
click at [18, 78] on icon "button" at bounding box center [19, 77] width 4 height 5
click at [210, 76] on input at bounding box center [226, 75] width 61 height 10
click at [220, 76] on input "excitinng" at bounding box center [226, 75] width 61 height 10
click at [274, 101] on input at bounding box center [304, 102] width 61 height 10
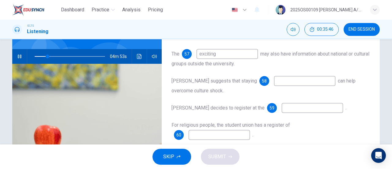
scroll to position [61, 0]
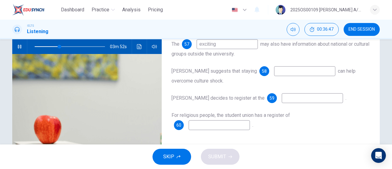
click at [282, 98] on input at bounding box center [312, 98] width 61 height 10
click at [274, 73] on input at bounding box center [304, 71] width 61 height 10
drag, startPoint x: 201, startPoint y: 114, endPoint x: 236, endPoint y: 117, distance: 35.6
click at [236, 117] on span "For religious people, the student union has a register of" at bounding box center [230, 115] width 118 height 6
click at [23, 46] on button "button" at bounding box center [20, 46] width 10 height 15
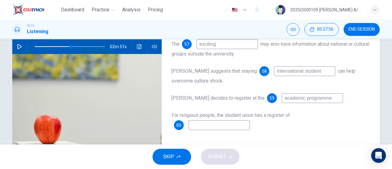
click at [229, 124] on input at bounding box center [218, 125] width 61 height 10
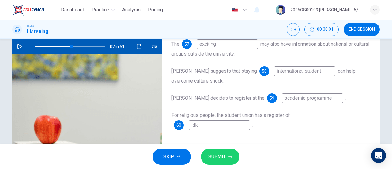
click at [223, 155] on span "SUBMIT" at bounding box center [217, 156] width 18 height 9
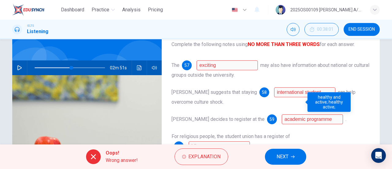
scroll to position [31, 0]
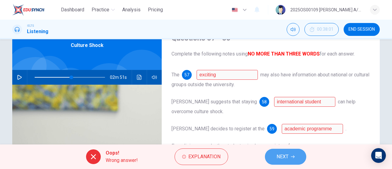
click at [278, 155] on span "NEXT" at bounding box center [282, 156] width 12 height 9
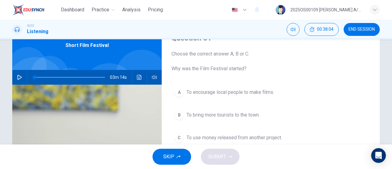
scroll to position [61, 0]
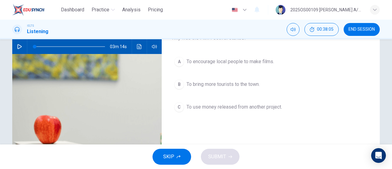
click at [18, 46] on icon "button" at bounding box center [19, 46] width 5 height 5
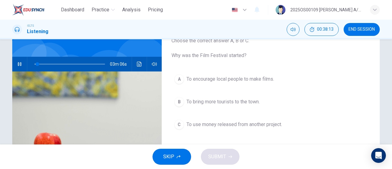
scroll to position [31, 0]
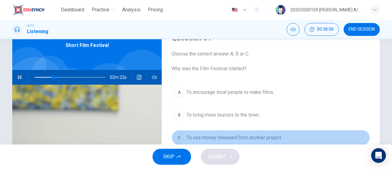
click at [263, 134] on span "To use money released from another project." at bounding box center [233, 137] width 95 height 7
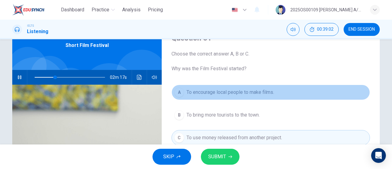
click at [245, 90] on span "To encourage local people to make films." at bounding box center [230, 91] width 88 height 7
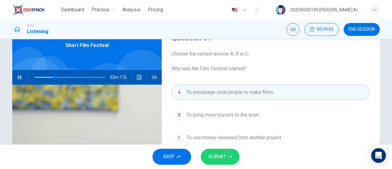
click at [228, 154] on button "SUBMIT" at bounding box center [220, 156] width 39 height 16
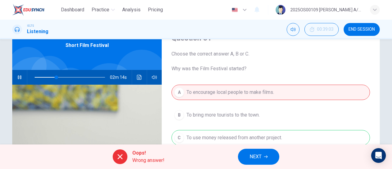
click at [259, 156] on span "NEXT" at bounding box center [255, 156] width 12 height 9
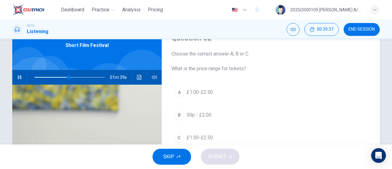
click at [203, 114] on span "50p - £2.00" at bounding box center [198, 114] width 25 height 7
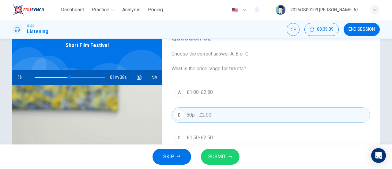
click at [223, 155] on span "SUBMIT" at bounding box center [217, 156] width 18 height 9
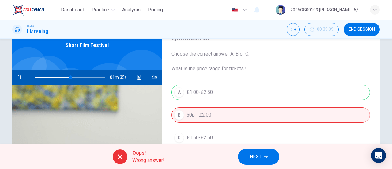
click at [263, 152] on button "NEXT" at bounding box center [258, 156] width 41 height 16
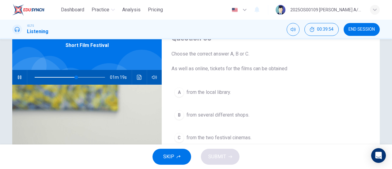
click at [214, 93] on span "from the local library." at bounding box center [208, 91] width 44 height 7
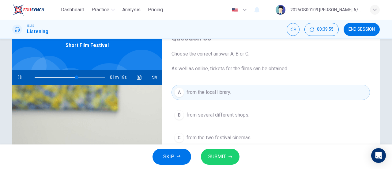
click at [222, 154] on span "SUBMIT" at bounding box center [217, 156] width 18 height 9
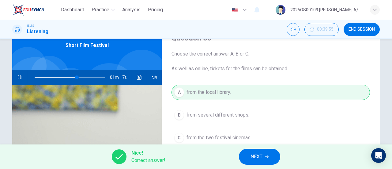
click at [262, 160] on span "NEXT" at bounding box center [256, 156] width 12 height 9
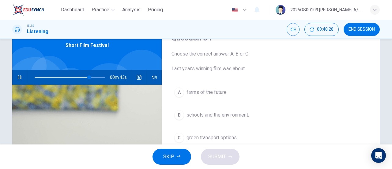
click at [238, 114] on span "schools and the environment." at bounding box center [217, 114] width 62 height 7
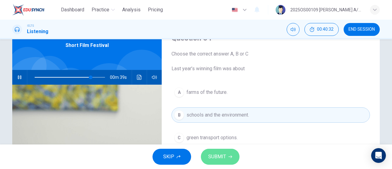
click at [226, 152] on button "SUBMIT" at bounding box center [220, 156] width 39 height 16
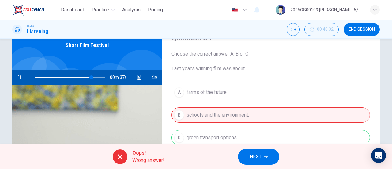
click at [264, 156] on icon "button" at bounding box center [266, 157] width 4 height 4
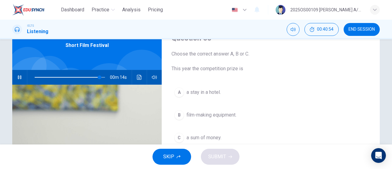
click at [233, 114] on span "film-making equipment." at bounding box center [211, 114] width 50 height 7
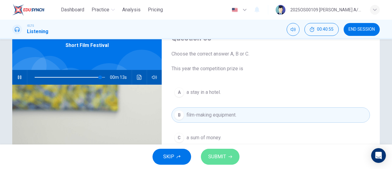
click at [229, 153] on button "SUBMIT" at bounding box center [220, 156] width 39 height 16
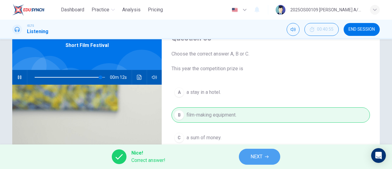
click at [264, 156] on button "NEXT" at bounding box center [259, 156] width 41 height 16
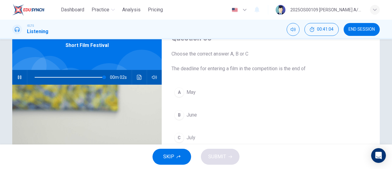
click at [192, 134] on span "July" at bounding box center [190, 137] width 9 height 7
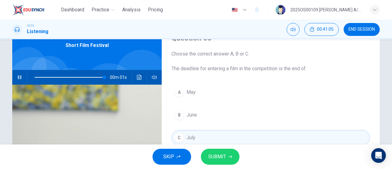
click at [220, 152] on button "SUBMIT" at bounding box center [220, 156] width 39 height 16
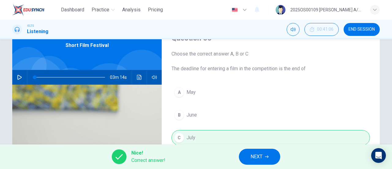
click at [261, 161] on button "NEXT" at bounding box center [259, 156] width 41 height 16
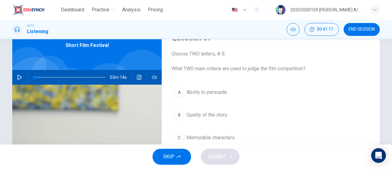
scroll to position [61, 0]
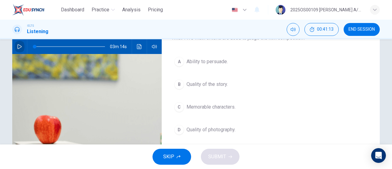
click at [19, 49] on button "button" at bounding box center [20, 46] width 10 height 15
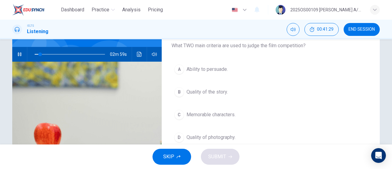
scroll to position [54, 0]
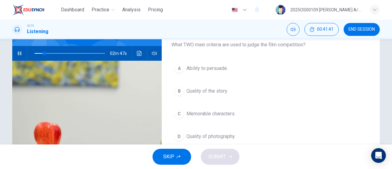
click at [17, 55] on icon "button" at bounding box center [19, 53] width 5 height 5
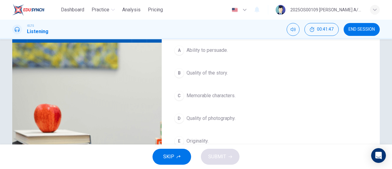
scroll to position [85, 0]
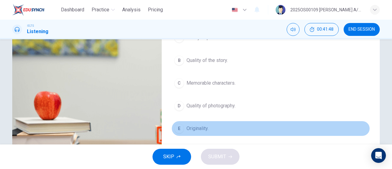
click at [207, 127] on span "Originality." at bounding box center [197, 128] width 22 height 7
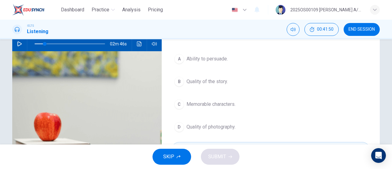
scroll to position [54, 0]
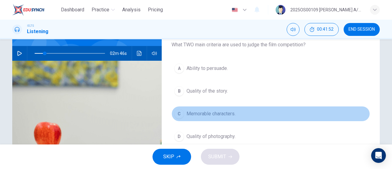
click at [230, 112] on span "Memorable characters." at bounding box center [210, 113] width 49 height 7
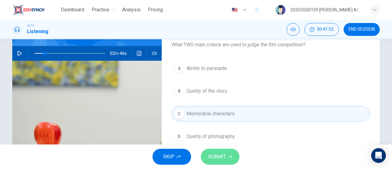
click at [218, 150] on button "SUBMIT" at bounding box center [220, 156] width 39 height 16
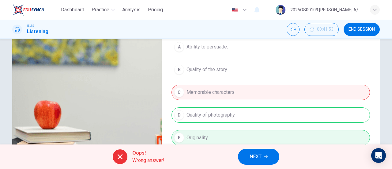
scroll to position [85, 0]
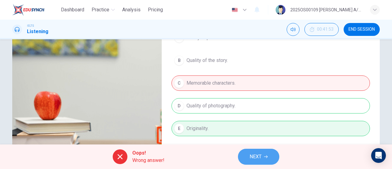
click at [253, 151] on button "NEXT" at bounding box center [258, 156] width 41 height 16
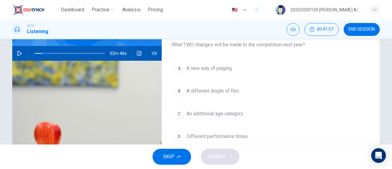
scroll to position [54, 0]
click at [19, 55] on icon "button" at bounding box center [19, 53] width 5 height 5
click at [86, 53] on span at bounding box center [70, 53] width 70 height 9
click at [96, 53] on span at bounding box center [70, 53] width 70 height 9
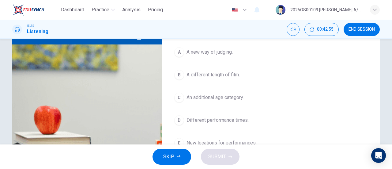
scroll to position [10, 0]
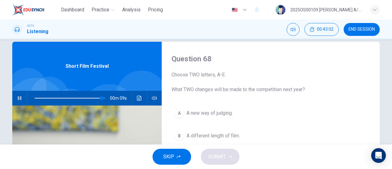
click at [355, 30] on span "END SESSION" at bounding box center [361, 29] width 26 height 5
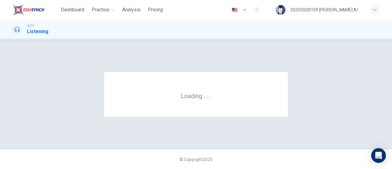
scroll to position [0, 0]
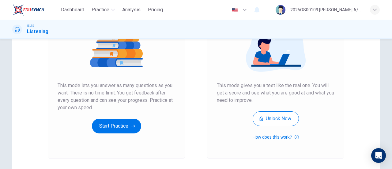
scroll to position [92, 0]
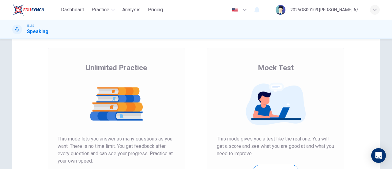
scroll to position [61, 0]
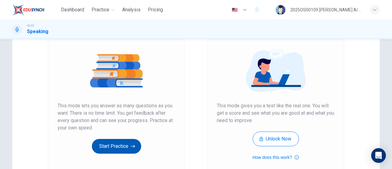
click at [132, 143] on icon "button" at bounding box center [133, 146] width 4 height 6
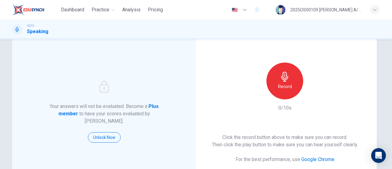
scroll to position [0, 0]
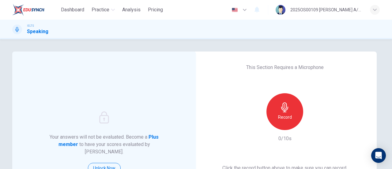
click at [277, 99] on div "Record" at bounding box center [284, 111] width 37 height 37
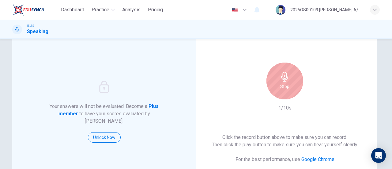
scroll to position [61, 0]
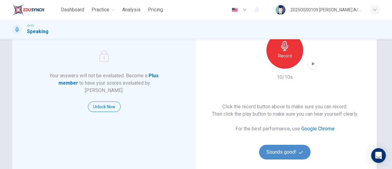
click at [297, 149] on button "Sounds good!" at bounding box center [284, 151] width 51 height 15
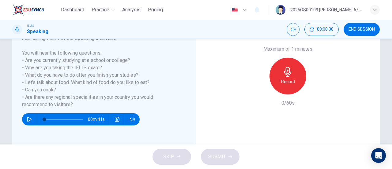
scroll to position [122, 0]
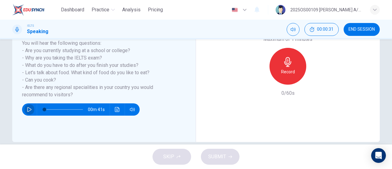
click at [24, 110] on button "button" at bounding box center [29, 109] width 10 height 12
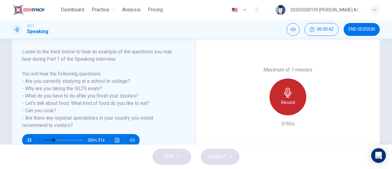
click at [284, 94] on icon "button" at bounding box center [287, 93] width 7 height 10
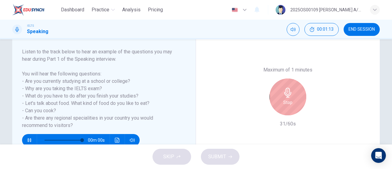
type input "0"
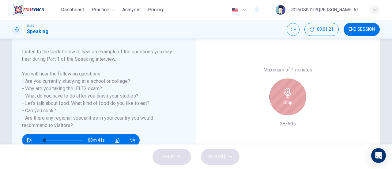
click at [278, 96] on div "Stop" at bounding box center [287, 96] width 37 height 37
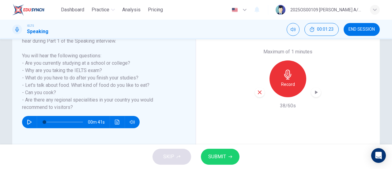
scroll to position [122, 0]
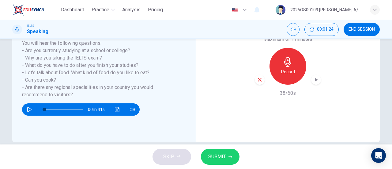
click at [313, 81] on icon "button" at bounding box center [316, 79] width 6 height 6
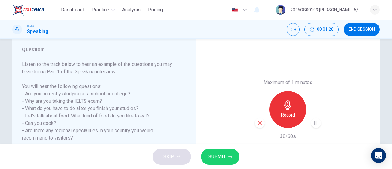
scroll to position [92, 0]
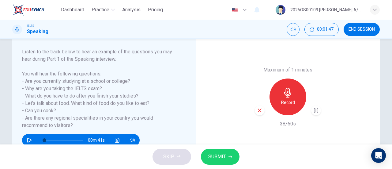
click at [231, 161] on button "SUBMIT" at bounding box center [220, 156] width 39 height 16
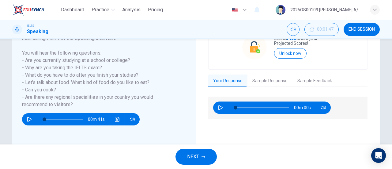
scroll to position [122, 0]
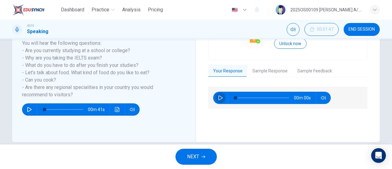
click at [220, 97] on icon "button" at bounding box center [220, 97] width 5 height 5
type input "18"
click at [267, 66] on button "Sample Response" at bounding box center [269, 71] width 45 height 13
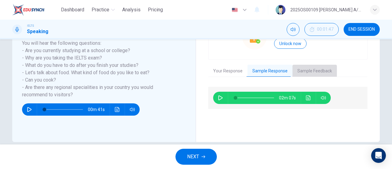
click at [314, 73] on button "Sample Feedback" at bounding box center [314, 71] width 44 height 13
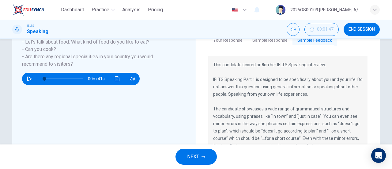
scroll to position [184, 0]
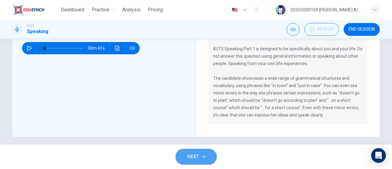
click at [210, 158] on button "NEXT" at bounding box center [195, 156] width 41 height 16
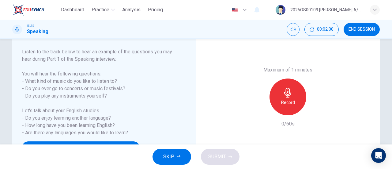
scroll to position [122, 0]
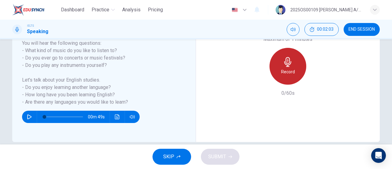
click at [293, 70] on div "Record" at bounding box center [287, 66] width 37 height 37
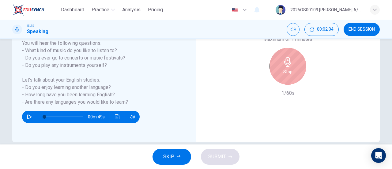
click at [28, 117] on icon "button" at bounding box center [29, 116] width 5 height 5
type input "0"
click at [277, 69] on div "Stop" at bounding box center [287, 66] width 37 height 37
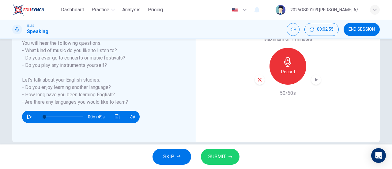
click at [219, 157] on span "SUBMIT" at bounding box center [217, 156] width 18 height 9
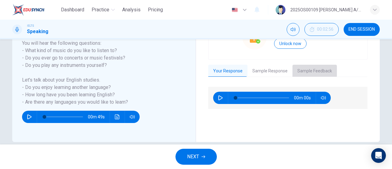
click at [302, 69] on button "Sample Feedback" at bounding box center [314, 71] width 44 height 13
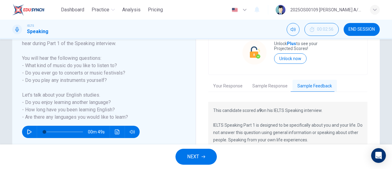
scroll to position [88, 0]
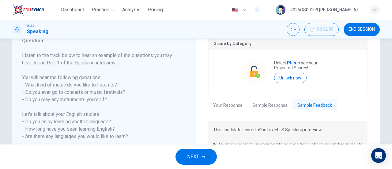
click at [278, 104] on button "Sample Response" at bounding box center [269, 105] width 45 height 13
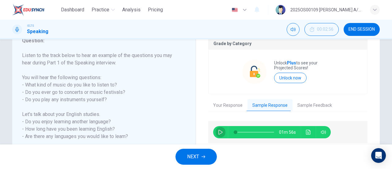
click at [215, 131] on button "button" at bounding box center [220, 132] width 10 height 12
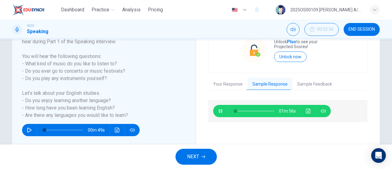
scroll to position [119, 0]
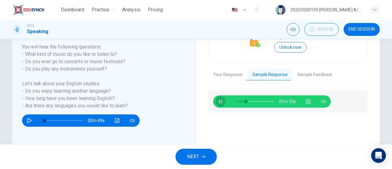
click at [218, 101] on icon "button" at bounding box center [219, 101] width 3 height 4
type input "27"
click at [236, 76] on button "Your Response" at bounding box center [227, 74] width 39 height 13
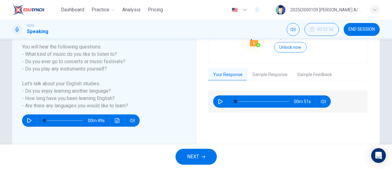
click at [220, 99] on icon "button" at bounding box center [220, 101] width 5 height 5
type input "68"
click at [204, 158] on icon "button" at bounding box center [203, 157] width 4 height 4
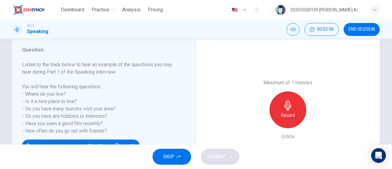
scroll to position [92, 0]
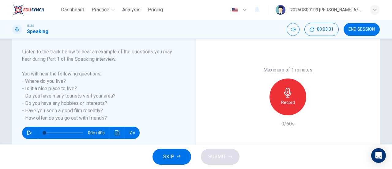
click at [27, 132] on icon "button" at bounding box center [29, 132] width 5 height 5
click at [296, 102] on div "Record" at bounding box center [287, 96] width 37 height 37
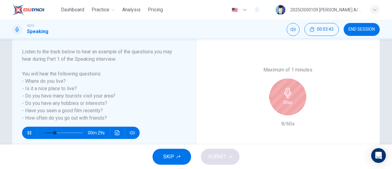
click at [28, 132] on icon "button" at bounding box center [29, 132] width 5 height 5
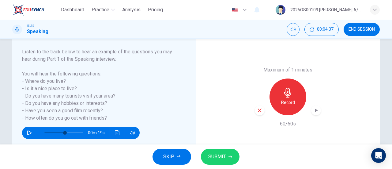
click at [28, 132] on icon "button" at bounding box center [29, 132] width 5 height 5
click at [215, 158] on span "SUBMIT" at bounding box center [217, 156] width 18 height 9
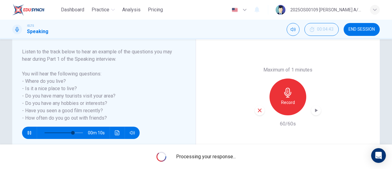
type input "0"
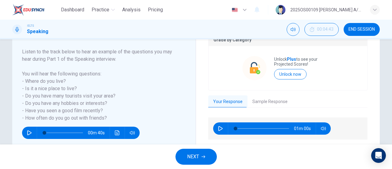
click at [218, 128] on icon "button" at bounding box center [220, 128] width 5 height 5
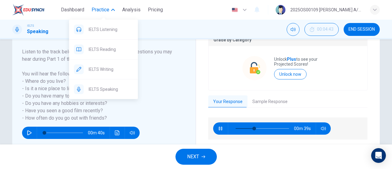
click at [107, 11] on span "Practice" at bounding box center [100, 9] width 18 height 7
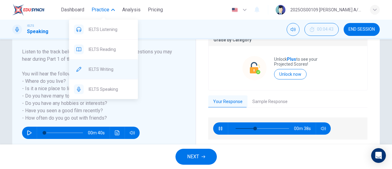
type input "38"
click at [108, 69] on span "IELTS Writing" at bounding box center [110, 68] width 44 height 7
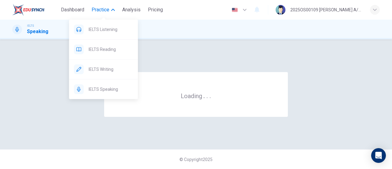
scroll to position [0, 0]
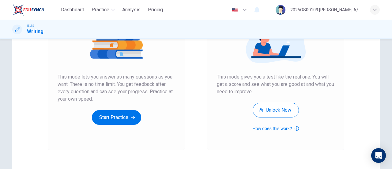
scroll to position [92, 0]
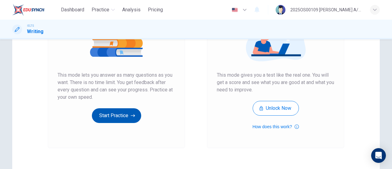
click at [129, 113] on button "Start Practice" at bounding box center [116, 115] width 49 height 15
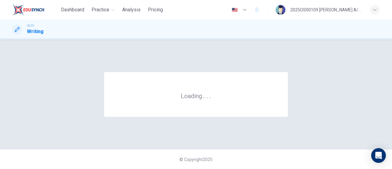
scroll to position [0, 0]
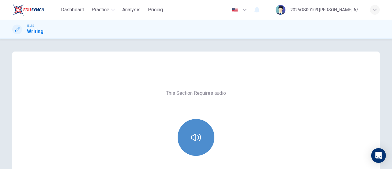
click at [193, 138] on icon "button" at bounding box center [196, 137] width 10 height 10
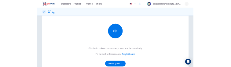
scroll to position [61, 0]
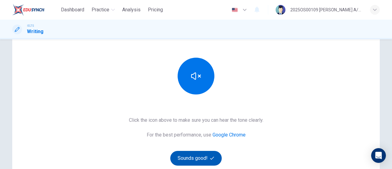
click at [200, 159] on button "Sounds good!" at bounding box center [195, 158] width 51 height 15
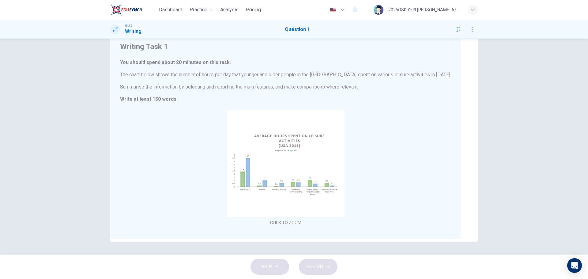
scroll to position [22, 0]
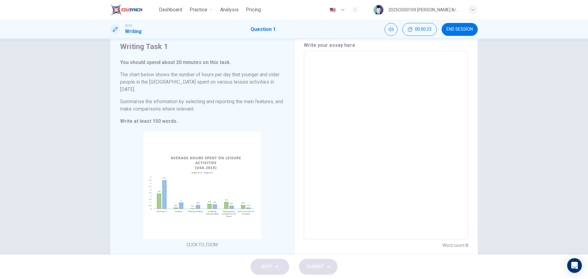
click at [321, 72] on textarea at bounding box center [385, 145] width 155 height 178
type textarea "T"
type textarea "x"
type textarea "Th"
type textarea "x"
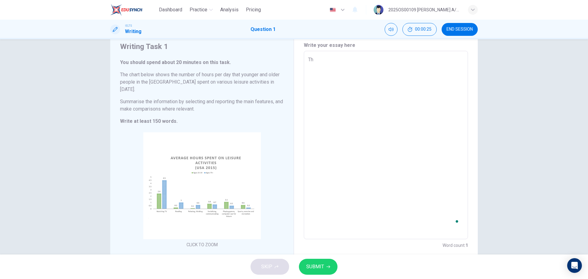
type textarea "The"
type textarea "x"
type textarea "The"
type textarea "x"
type textarea "The b"
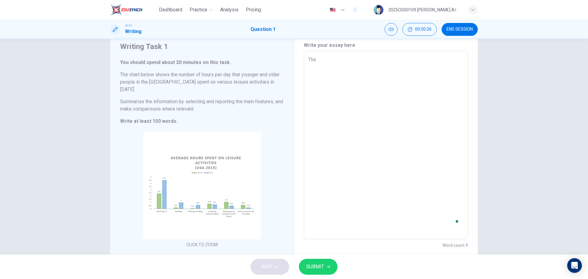
type textarea "x"
type textarea "The ba"
type textarea "x"
type textarea "The bar"
type textarea "x"
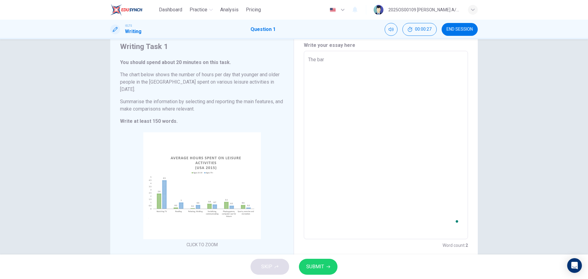
type textarea "The bar"
type textarea "x"
type textarea "The bar c"
type textarea "x"
type textarea "The bar ch"
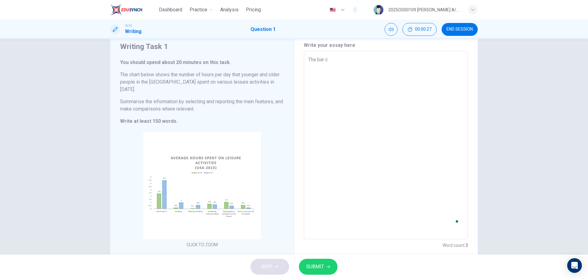
type textarea "x"
type textarea "The bar cha"
type textarea "x"
type textarea "The bar char"
type textarea "x"
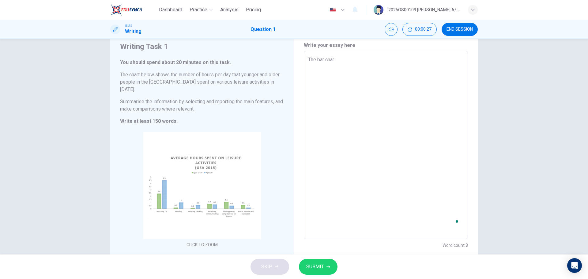
type textarea "The bar chart"
type textarea "x"
type textarea "The bar chart"
type textarea "x"
type textarea "The bar chart a"
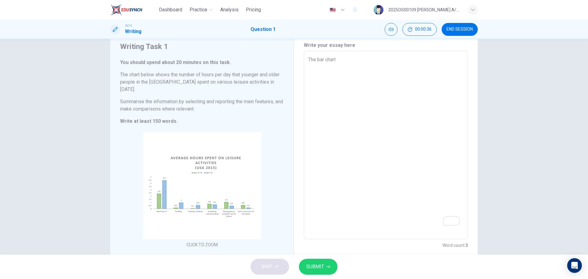
type textarea "x"
type textarea "The bar chart ab"
type textarea "x"
type textarea "The bar chart abo"
type textarea "x"
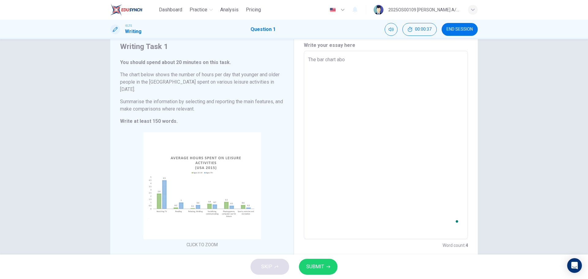
type textarea "The bar chart abov"
type textarea "x"
type textarea "The bar chart above"
type textarea "x"
type textarea "The bar chart above"
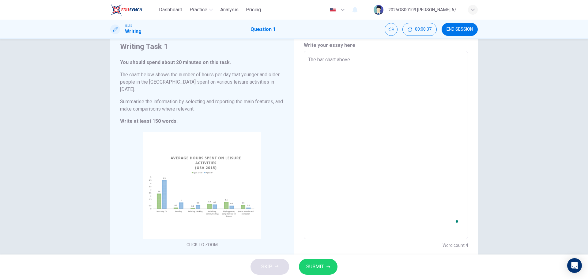
type textarea "x"
type textarea "The bar chart above"
type textarea "x"
type textarea "The bar chart abov"
type textarea "x"
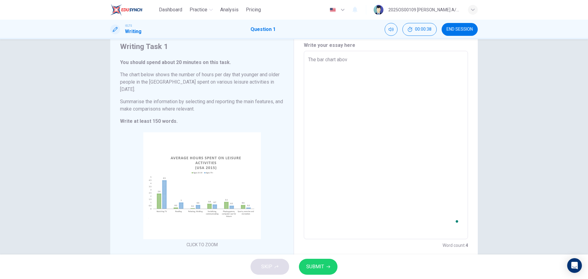
type textarea "The bar chart abo"
type textarea "x"
type textarea "The bar chart ab"
type textarea "x"
type textarea "The bar chart a"
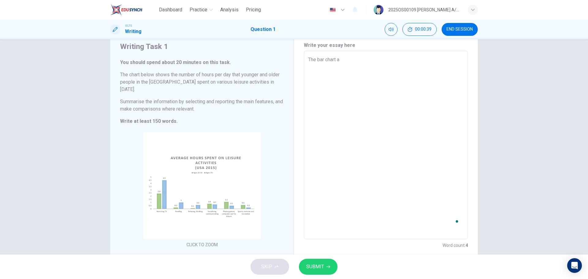
type textarea "x"
type textarea "The bar chart"
type textarea "x"
type textarea "The bar chart i"
type textarea "x"
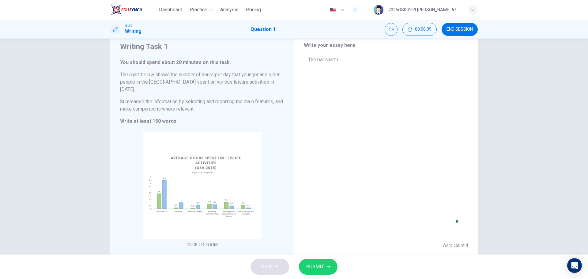
type textarea "The bar chart il"
type textarea "x"
type textarea "The bar chart ill"
type textarea "x"
type textarea "The bar chart illu"
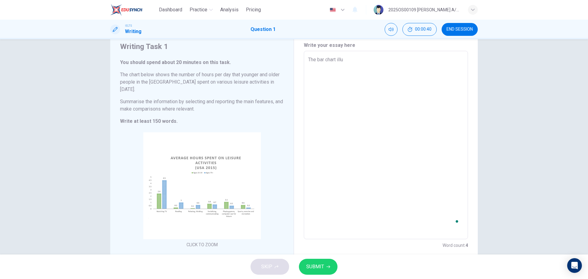
type textarea "x"
type textarea "The bar chart illus"
type textarea "x"
type textarea "The bar chart illust"
type textarea "x"
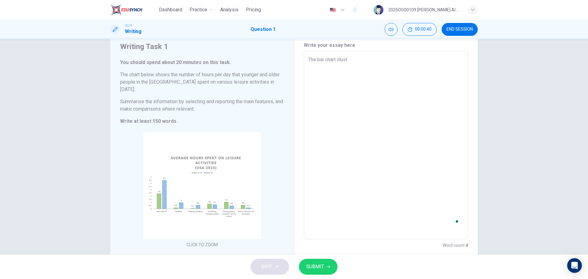
type textarea "The bar chart illustr"
type textarea "x"
type textarea "The bar chart illustra"
type textarea "x"
type textarea "The bar chart illustrat"
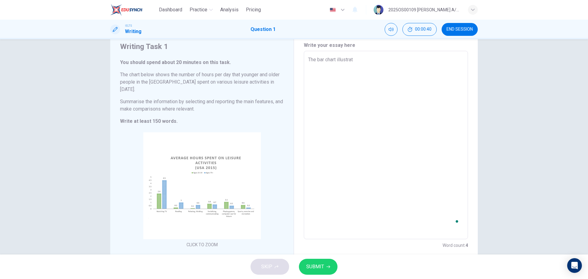
type textarea "x"
type textarea "The bar chart illustrate"
type textarea "x"
type textarea "The bar chart illustrated"
type textarea "x"
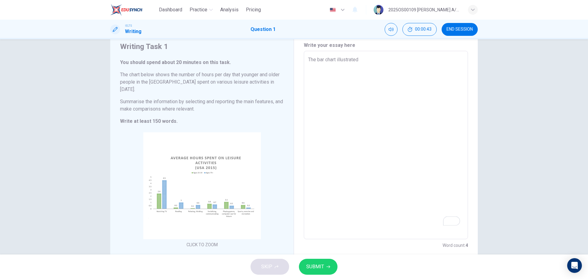
type textarea "The bar chart illustrated"
type textarea "x"
type textarea "The bar chart illustrated"
type textarea "x"
type textarea "The bar chart illustrate"
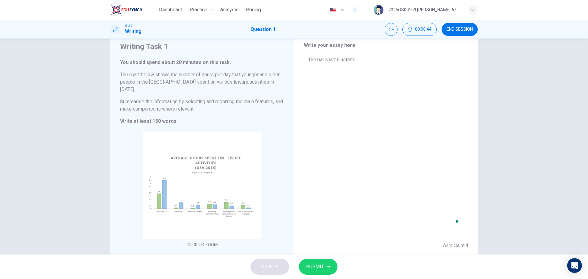
type textarea "x"
type textarea "The bar chart illustrates"
type textarea "x"
type textarea "The bar chart illustrates"
type textarea "x"
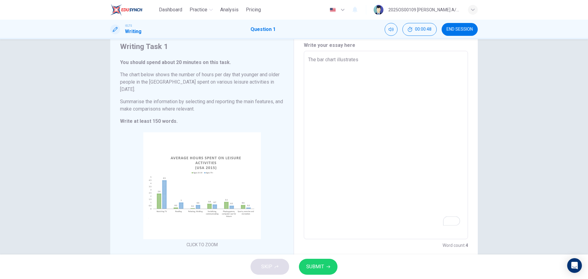
type textarea "The bar chart illustrates t"
type textarea "x"
type textarea "The bar chart illustrates th"
type textarea "x"
type textarea "The bar chart illustrates the"
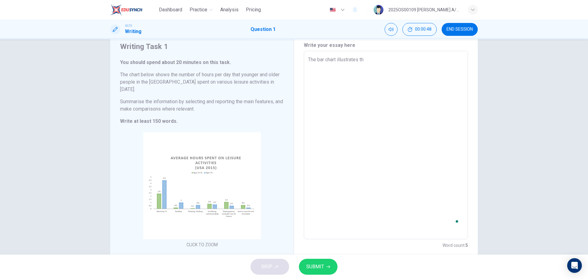
type textarea "x"
type textarea "The bar chart illustrates the"
type textarea "x"
type textarea "The bar chart illustrates the h"
type textarea "x"
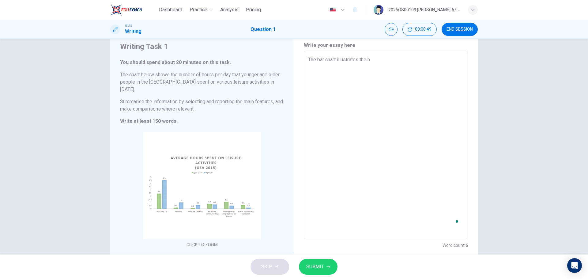
type textarea "The bar chart illustrates the ho"
type textarea "x"
type textarea "The bar chart illustrates the hou"
type textarea "x"
type textarea "The bar chart illustrates the hour"
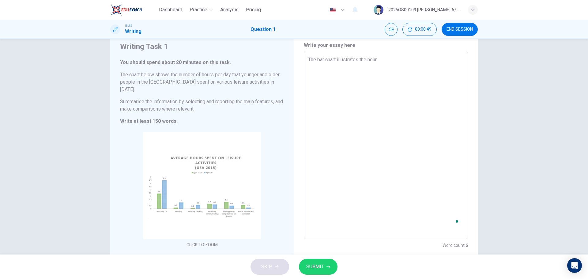
type textarea "x"
type textarea "The bar chart illustrates the hours"
type textarea "x"
type textarea "The bar chart illustrates the hoursr"
type textarea "x"
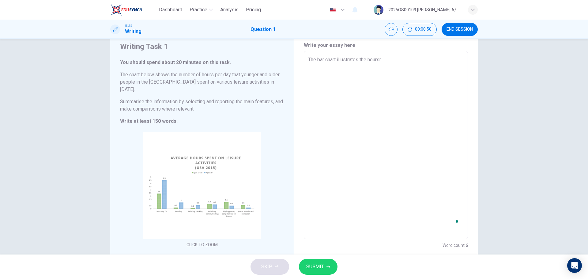
type textarea "The bar chart illustrates the hours"
type textarea "x"
type textarea "The bar chart illustrates the hours"
type textarea "x"
type textarea "The bar chart illustrates the hours"
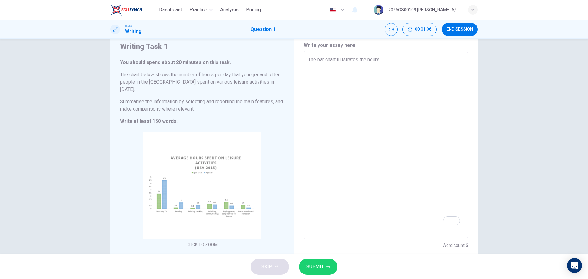
type textarea "x"
type textarea "The bar chart illustrates the hour"
type textarea "x"
type textarea "The bar chart illustrates the hou"
type textarea "x"
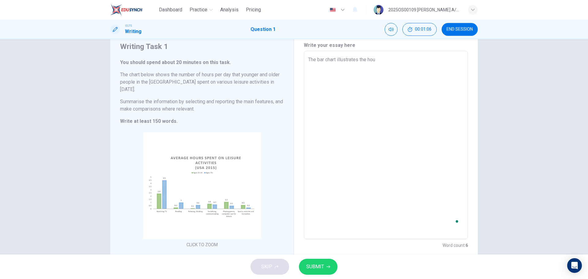
type textarea "The bar chart illustrates the ho"
type textarea "x"
type textarea "The bar chart illustrates the h"
type textarea "x"
type textarea "The bar chart illustrates the"
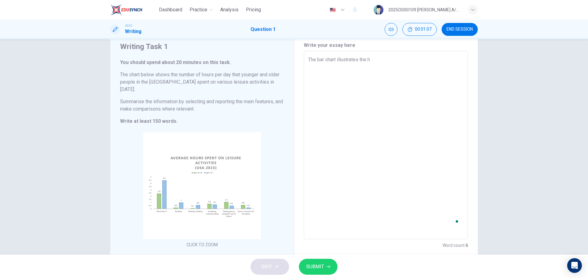
type textarea "x"
type textarea "The bar chart illustrates the v"
type textarea "x"
type textarea "The bar chart illustrates the va"
type textarea "x"
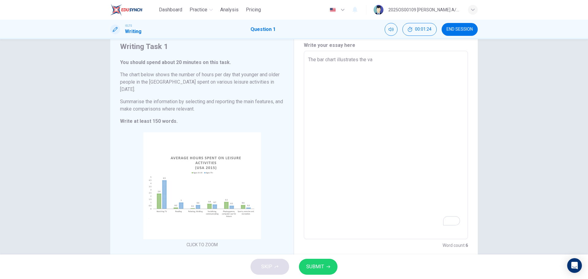
type textarea "The bar chart illustrates the v"
type textarea "x"
type textarea "The bar chart illustrates the ve"
type textarea "x"
type textarea "The bar chart illustrates the v"
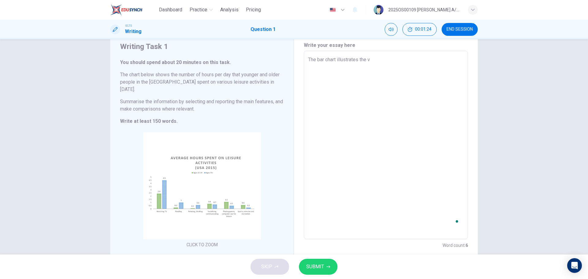
type textarea "x"
type textarea "The bar chart illustrates the"
type textarea "x"
type textarea "The bar chart illustrates the e"
type textarea "x"
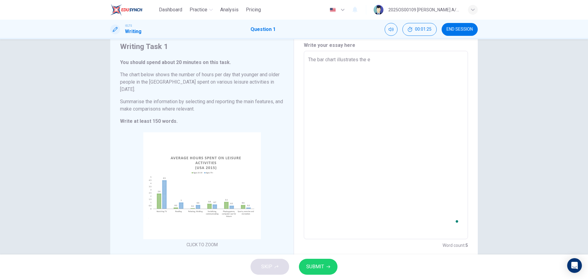
type textarea "The bar chart illustrates the ev"
type textarea "x"
type textarea "The bar chart illustrates the eva"
type textarea "x"
type textarea "The bar chart illustrates the evar"
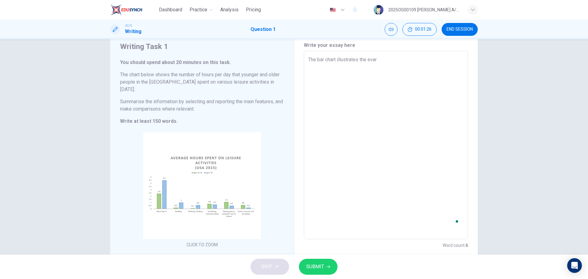
type textarea "x"
type textarea "The bar chart illustrates the eva"
type textarea "x"
type textarea "The bar chart illustrates the ev"
type textarea "x"
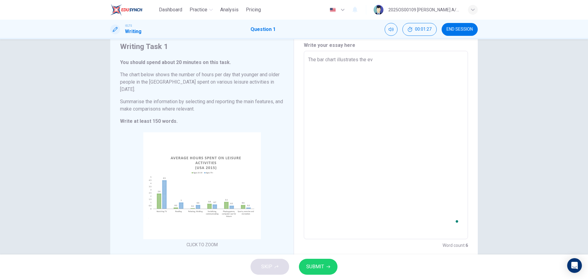
type textarea "The bar chart illustrates the eve"
type textarea "x"
type textarea "The bar chart illustrates the ev"
type textarea "x"
type textarea "The bar chart illustrates the e"
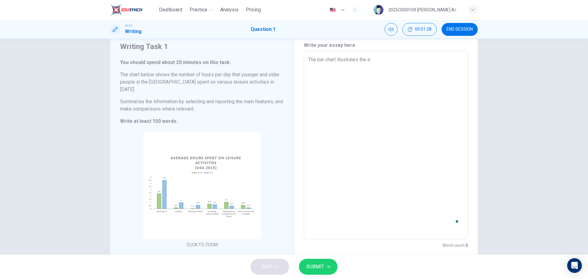
type textarea "x"
type textarea "The bar chart illustrates the"
type textarea "x"
type textarea "The bar chart illustrates the a"
type textarea "x"
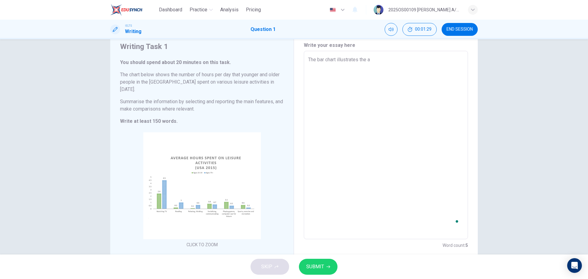
type textarea "The bar chart illustrates the av"
type textarea "x"
type textarea "The bar chart illustrates the ave"
type textarea "x"
type textarea "The bar chart illustrates the aver"
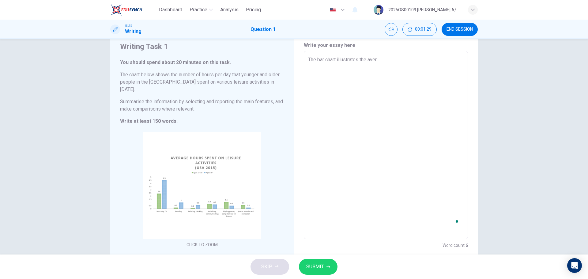
type textarea "x"
type textarea "The bar chart illustrates the [PERSON_NAME]"
type textarea "x"
type textarea "The bar chart illustrates the averag"
type textarea "x"
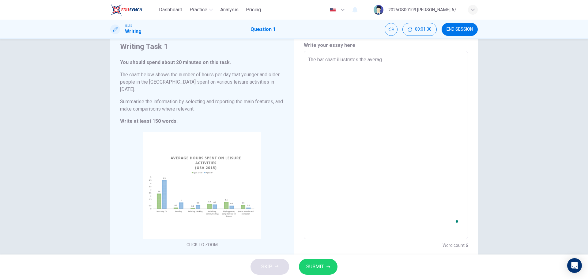
type textarea "The bar chart illustrates the average"
type textarea "x"
type textarea "The bar chart illustrates the average"
type textarea "x"
type textarea "The bar chart illustrates the average h"
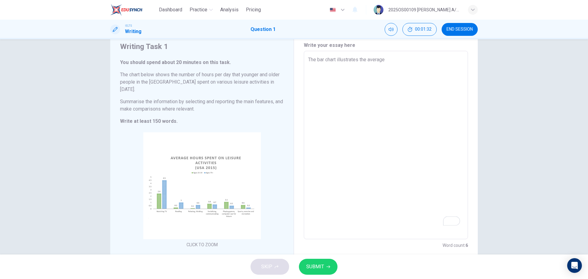
type textarea "x"
type textarea "The bar chart illustrates the average ho"
type textarea "x"
type textarea "The bar chart illustrates the average hou"
type textarea "x"
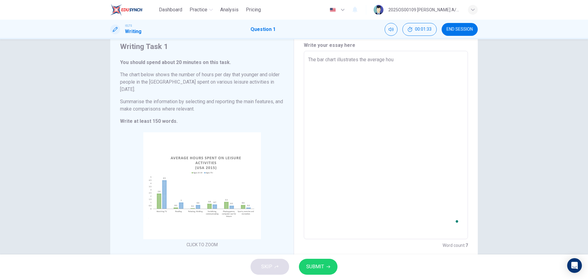
type textarea "The bar chart illustrates the average hour"
type textarea "x"
type textarea "The bar chart illustrates the average hours"
type textarea "x"
type textarea "The bar chart illustrates the average hours"
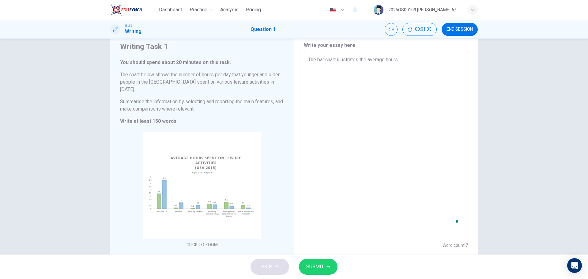
type textarea "x"
type textarea "The bar chart illustrates the average hours s"
type textarea "x"
type textarea "The bar chart illustrates the average hours sp"
type textarea "x"
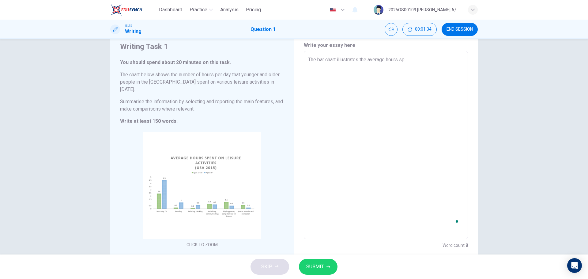
type textarea "The bar chart illustrates the average hours spe"
type textarea "x"
type textarea "The bar chart illustrates the average hours spen"
type textarea "x"
type textarea "The bar chart illustrates the average hours spen"
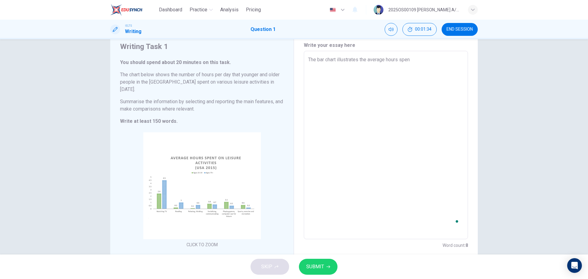
type textarea "x"
type textarea "The bar chart illustrates the average hours spen"
type textarea "x"
type textarea "The bar chart illustrates the average hours spend"
type textarea "x"
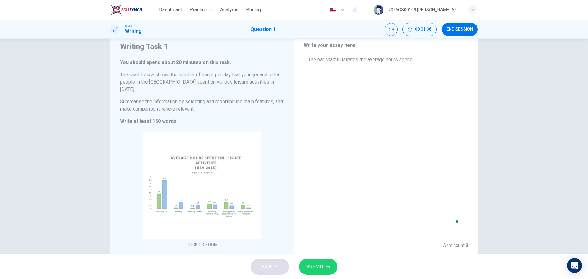
type textarea "The bar chart illustrates the average hours spend"
type textarea "x"
type textarea "The bar chart illustrates the average hours spend"
type textarea "x"
type textarea "The bar chart illustrates the average hours spen"
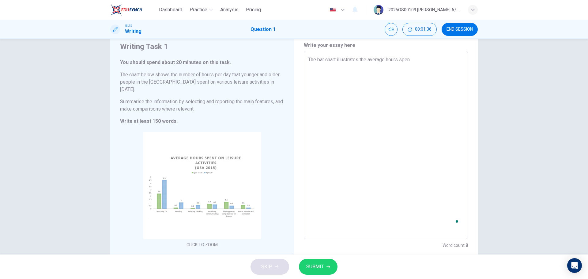
type textarea "x"
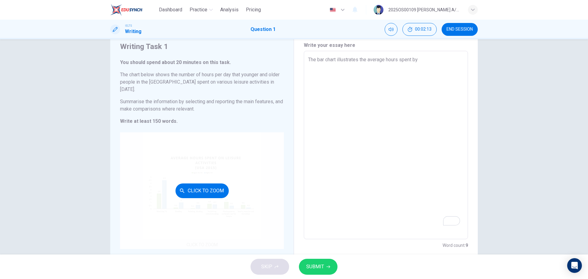
click at [221, 168] on button "Click to Zoom" at bounding box center [201, 190] width 53 height 15
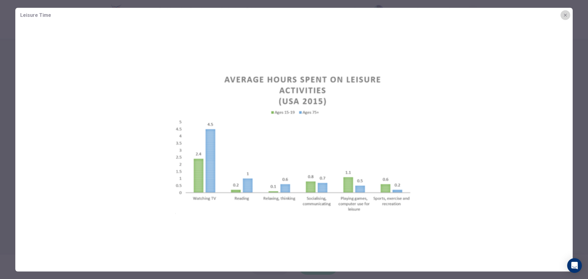
click at [391, 14] on icon "button" at bounding box center [564, 15] width 5 height 5
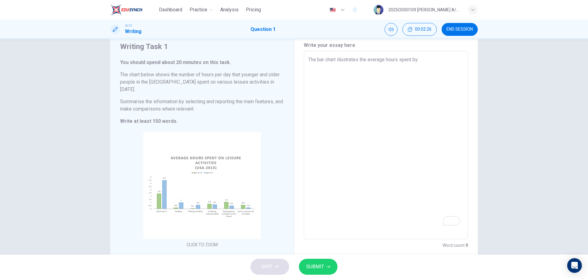
click at [391, 61] on textarea "The bar chart illustrates the average hours spent by" at bounding box center [385, 145] width 155 height 178
click at [344, 65] on textarea "The bar chart illustrates the average hours spent by teenagers aged [DEMOGRAPHI…" at bounding box center [385, 145] width 155 height 178
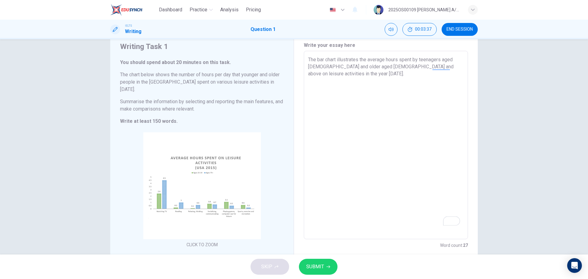
click at [343, 93] on textarea "The bar chart illustrates the average hours spent by teenagers aged [DEMOGRAPHI…" at bounding box center [385, 145] width 155 height 178
click at [391, 66] on textarea "The bar chart illustrates the average hours spent by teenagers aged [DEMOGRAPHI…" at bounding box center [385, 145] width 155 height 178
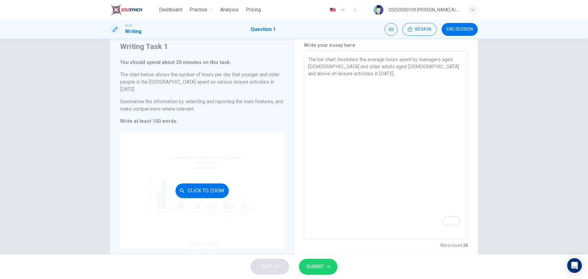
click at [252, 151] on div "Click to Zoom" at bounding box center [202, 190] width 164 height 117
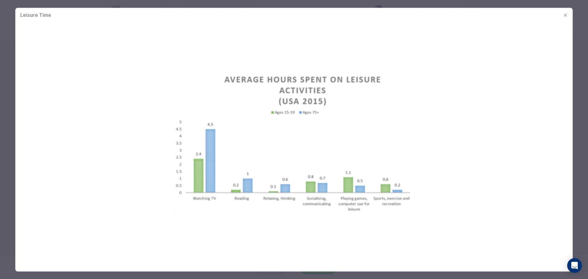
click at [391, 168] on img at bounding box center [293, 140] width 557 height 237
click at [391, 14] on icon "button" at bounding box center [564, 15] width 5 height 5
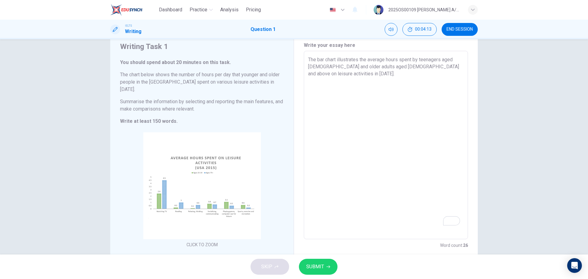
click at [391, 68] on textarea "The bar chart illustrates the average hours spent by teenagers aged [DEMOGRAPHI…" at bounding box center [385, 145] width 155 height 178
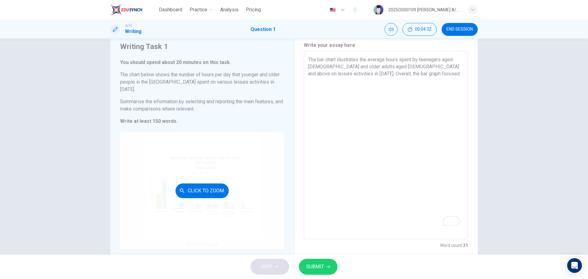
click at [222, 168] on button "Click to Zoom" at bounding box center [201, 190] width 53 height 15
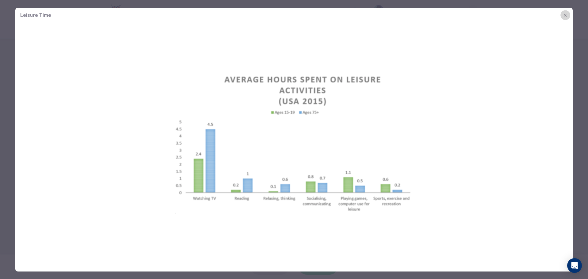
click at [391, 17] on button "button" at bounding box center [565, 15] width 10 height 10
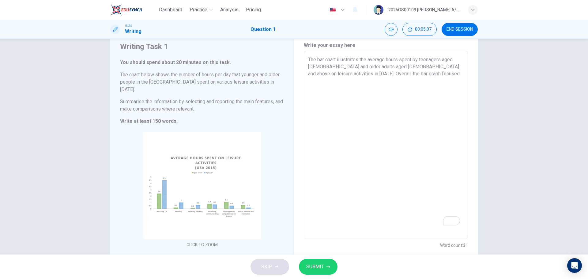
click at [373, 76] on textarea "The bar chart illustrates the average hours spent by teenagers aged [DEMOGRAPHI…" at bounding box center [385, 145] width 155 height 178
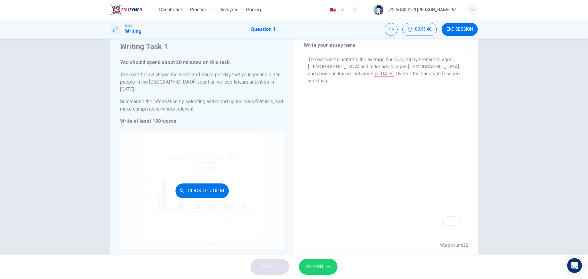
click at [210, 168] on button "Click to Zoom" at bounding box center [201, 190] width 53 height 15
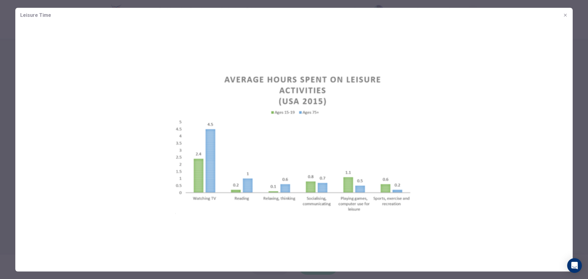
click at [391, 11] on button "button" at bounding box center [565, 15] width 10 height 10
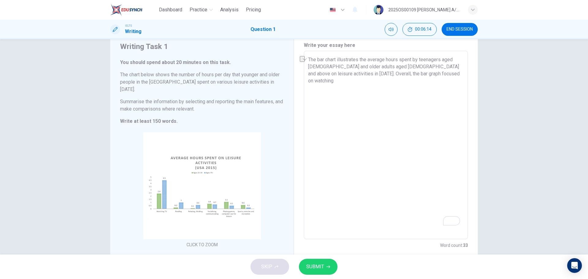
drag, startPoint x: 408, startPoint y: 73, endPoint x: 373, endPoint y: 76, distance: 34.7
click at [373, 76] on textarea "The bar chart illustrates the average hours spent by teenagers aged [DEMOGRAPHI…" at bounding box center [385, 145] width 155 height 178
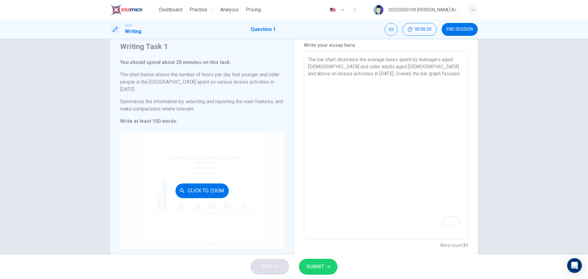
click at [222, 168] on div "Click to Zoom" at bounding box center [202, 190] width 164 height 117
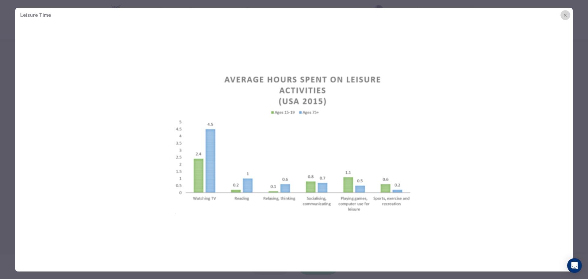
click at [391, 13] on button "button" at bounding box center [565, 15] width 10 height 10
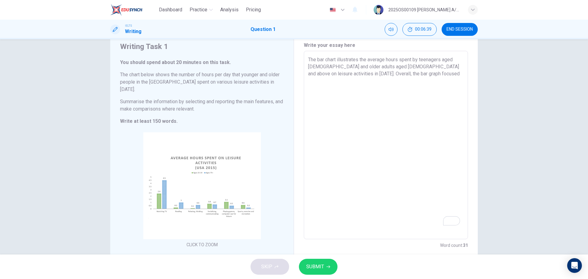
click at [382, 73] on textarea "The bar chart illustrates the average hours spent by teenagers aged [DEMOGRAPHI…" at bounding box center [385, 145] width 155 height 178
click at [391, 90] on textarea "The bar chart illustrates the average hours spent by teenagers aged [DEMOGRAPHI…" at bounding box center [385, 145] width 155 height 178
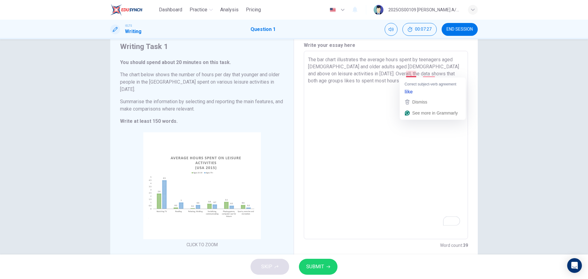
click at [391, 73] on textarea "The bar chart illustrates the average hours spent by teenagers aged [DEMOGRAPHI…" at bounding box center [385, 145] width 155 height 178
click at [391, 74] on textarea "The bar chart illustrates the average hours spent by teenagers aged [DEMOGRAPHI…" at bounding box center [385, 145] width 155 height 178
click at [391, 76] on textarea "The bar chart illustrates the average hours spent by teenagers aged [DEMOGRAPHI…" at bounding box center [385, 145] width 155 height 178
click at [391, 72] on textarea "The bar chart illustrates the average hours spent by teenagers aged [DEMOGRAPHI…" at bounding box center [385, 145] width 155 height 178
click at [367, 81] on textarea "The bar chart illustrates the average hours spent by teenagers aged [DEMOGRAPHI…" at bounding box center [385, 145] width 155 height 178
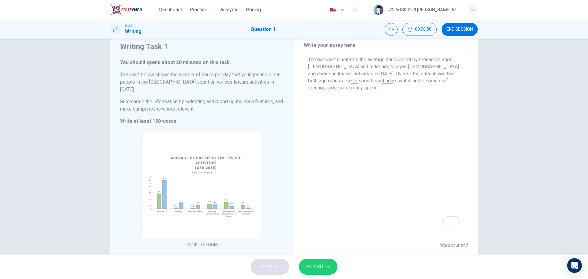
click at [391, 81] on textarea "The bar chart illustrates the average hours spent by teenagers aged [DEMOGRAPHI…" at bounding box center [385, 145] width 155 height 178
drag, startPoint x: 447, startPoint y: 76, endPoint x: 382, endPoint y: 80, distance: 65.3
click at [382, 80] on textarea "The bar chart illustrates the average hours spent by teenagers aged [DEMOGRAPHI…" at bounding box center [385, 145] width 155 height 178
click at [391, 80] on textarea "The bar chart illustrates the average hours spent by teenagers aged [DEMOGRAPHI…" at bounding box center [385, 145] width 155 height 178
drag, startPoint x: 440, startPoint y: 79, endPoint x: 352, endPoint y: 81, distance: 87.5
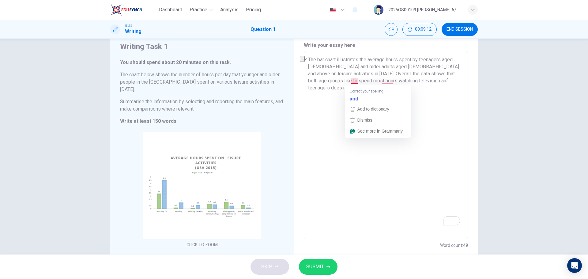
click at [352, 81] on textarea "The bar chart illustrates the average hours spent by teenagers aged [DEMOGRAPHI…" at bounding box center [385, 145] width 155 height 178
